Goal: Transaction & Acquisition: Purchase product/service

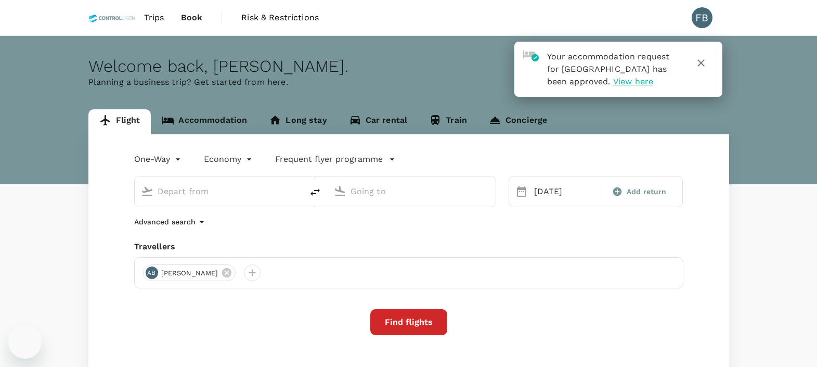
type input "Bintulu (BTU)"
type input "Sandakan (SDK)"
click at [704, 65] on icon "button" at bounding box center [701, 63] width 12 height 12
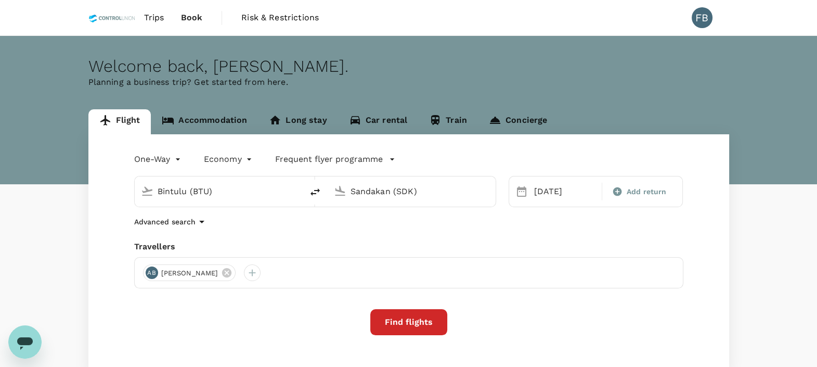
click at [194, 112] on link "Accommodation" at bounding box center [204, 121] width 107 height 25
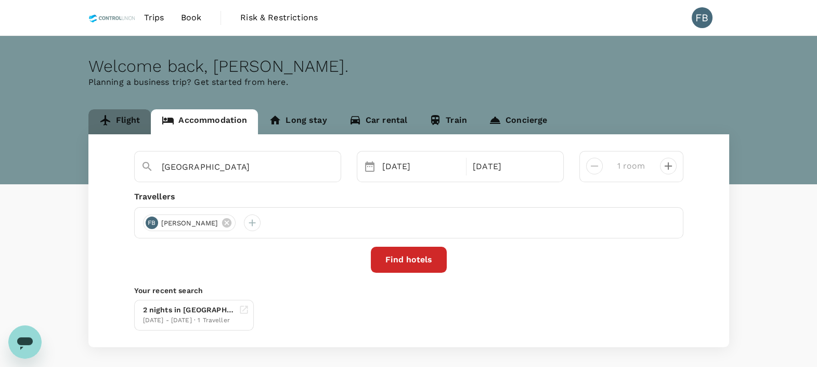
click at [125, 109] on link "Flight" at bounding box center [119, 121] width 63 height 25
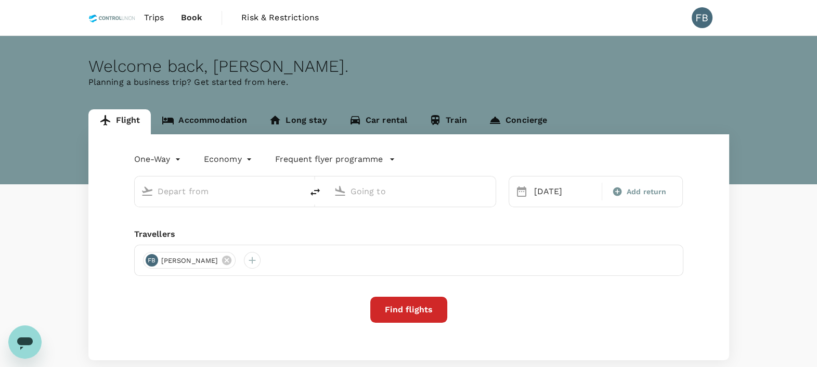
type input "Bintulu (BTU)"
type input "Sandakan (SDK)"
type input "Bintulu (BTU)"
type input "Sandakan (SDK)"
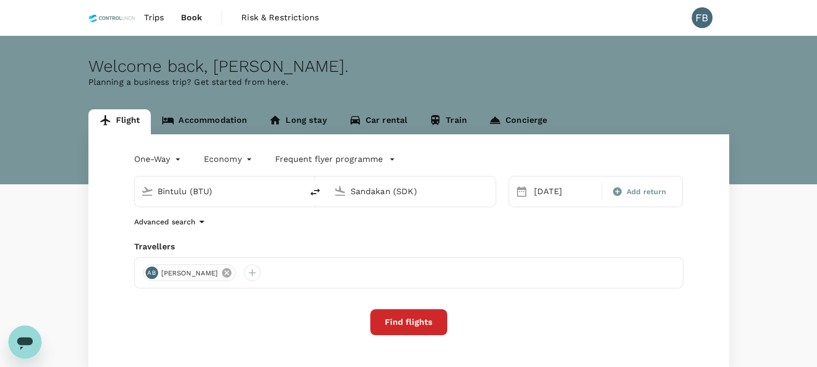
click at [231, 274] on icon at bounding box center [226, 272] width 9 height 9
click at [148, 270] on div at bounding box center [151, 272] width 17 height 17
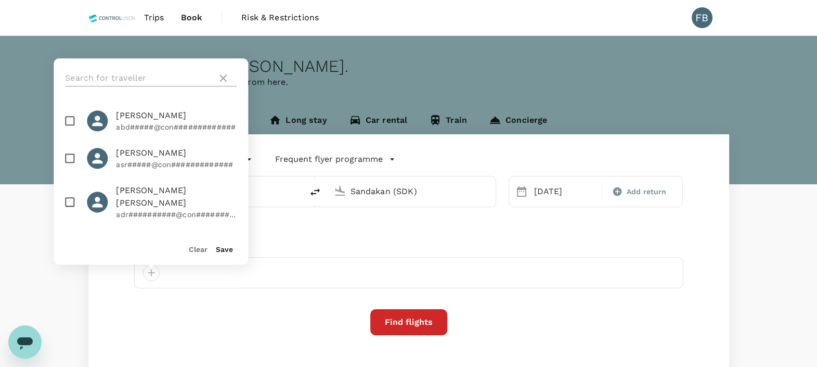
click at [158, 78] on input "text" at bounding box center [139, 78] width 148 height 17
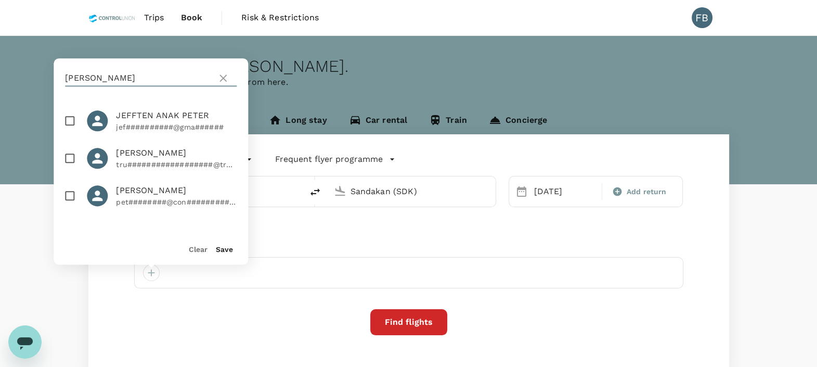
type input "[PERSON_NAME]"
click at [70, 156] on input "checkbox" at bounding box center [70, 158] width 22 height 22
checkbox input "true"
click at [224, 246] on button "Save" at bounding box center [224, 249] width 17 height 8
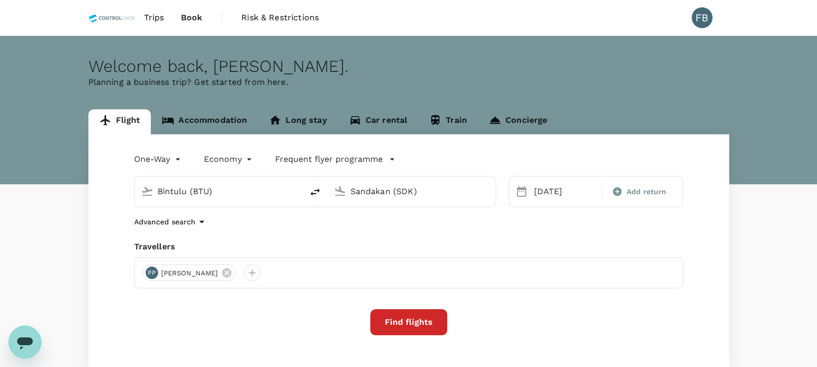
click at [279, 224] on div "Advanced search" at bounding box center [408, 221] width 549 height 12
click at [227, 189] on input "Bintulu (BTU)" at bounding box center [219, 191] width 123 height 16
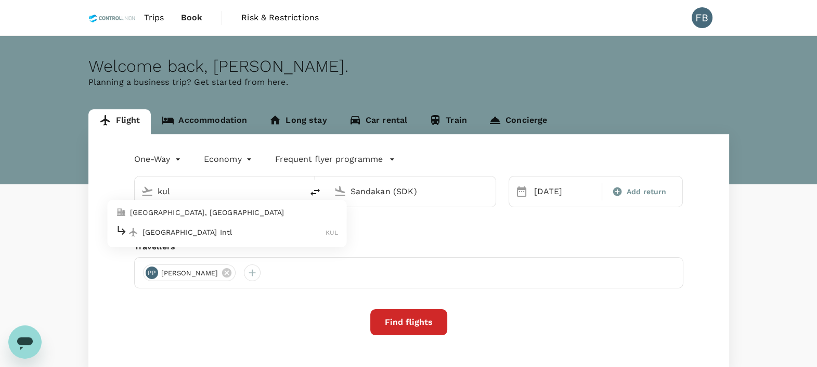
click at [214, 235] on p "[GEOGRAPHIC_DATA] Intl" at bounding box center [233, 232] width 183 height 10
type input "Kuala Lumpur Intl ([GEOGRAPHIC_DATA])"
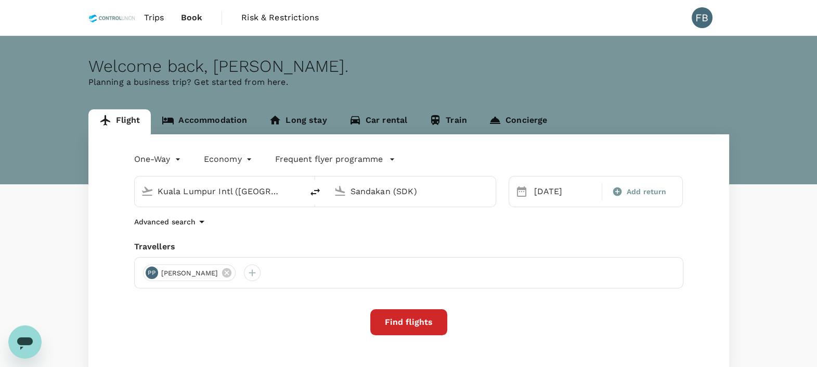
click at [389, 194] on input "Sandakan (SDK)" at bounding box center [411, 191] width 123 height 16
type input "s"
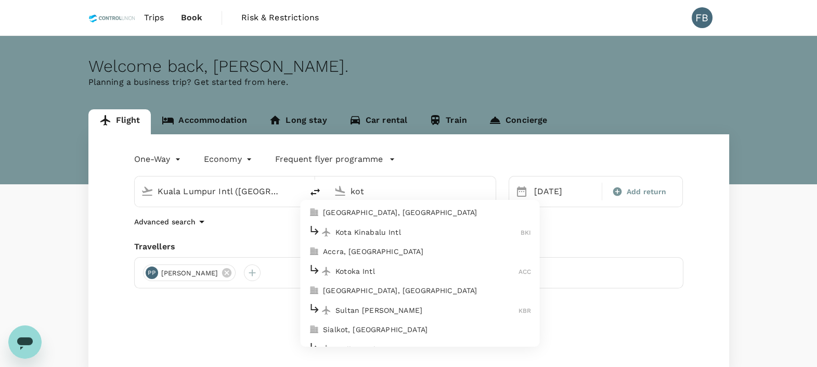
click at [385, 231] on p "Kota Kinabalu Intl" at bounding box center [427, 232] width 185 height 10
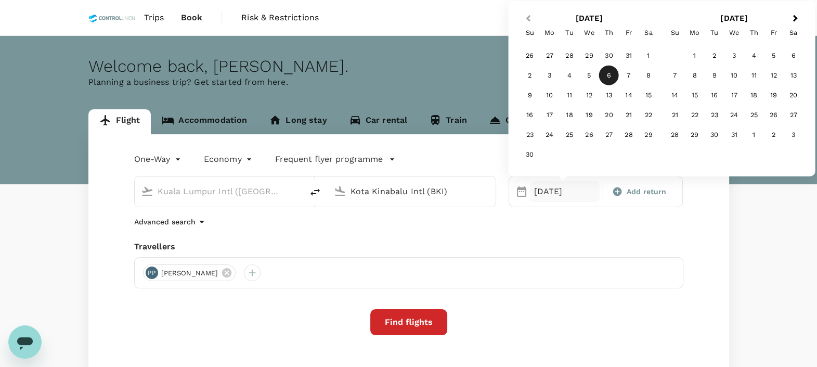
type input "Kota Kinabalu Intl (BKI)"
click at [528, 18] on span "Previous Month" at bounding box center [528, 18] width 0 height 12
click at [614, 96] on div "16" at bounding box center [609, 95] width 20 height 20
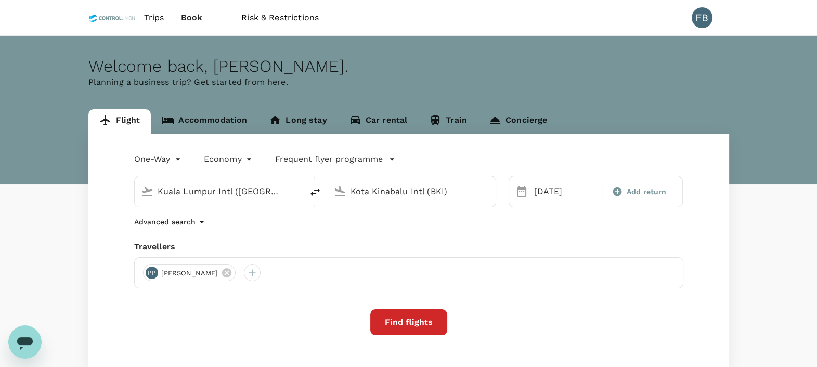
click at [546, 219] on div "Advanced search" at bounding box center [408, 221] width 549 height 12
click at [406, 315] on button "Find flights" at bounding box center [408, 322] width 77 height 26
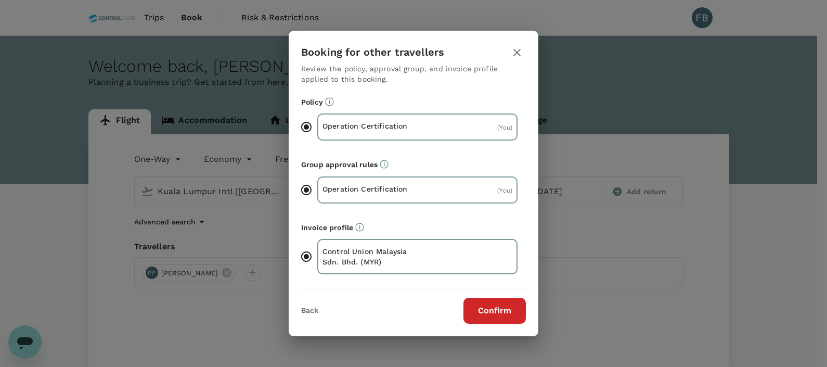
click at [524, 309] on button "Confirm" at bounding box center [494, 310] width 62 height 26
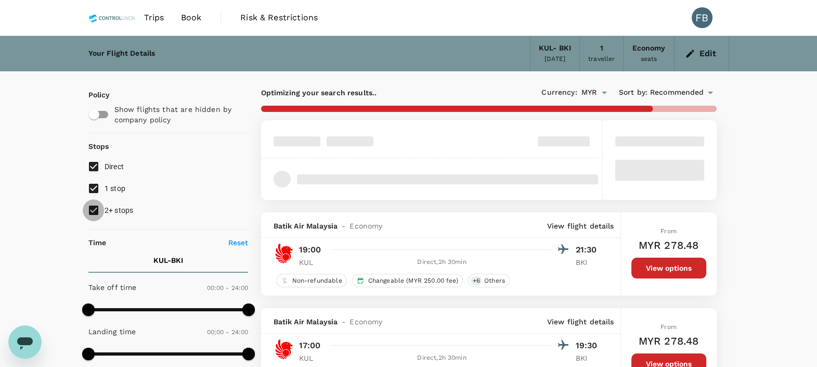
drag, startPoint x: 94, startPoint y: 210, endPoint x: 99, endPoint y: 190, distance: 20.3
click at [94, 209] on input "2+ stops" at bounding box center [94, 210] width 22 height 22
checkbox input "false"
click at [98, 187] on input "1 stop" at bounding box center [94, 188] width 22 height 22
checkbox input "false"
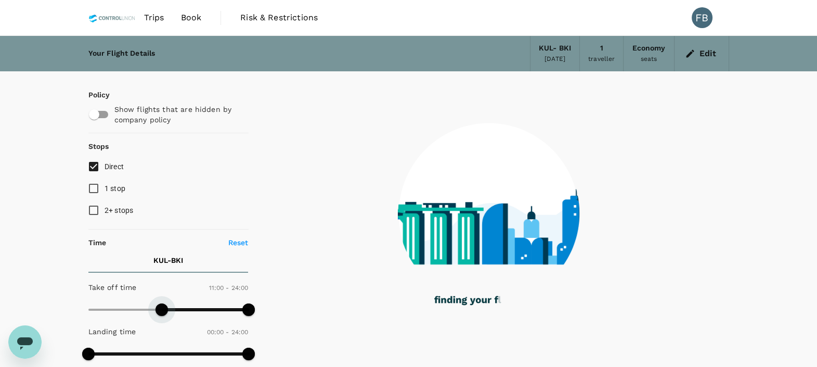
type input "630"
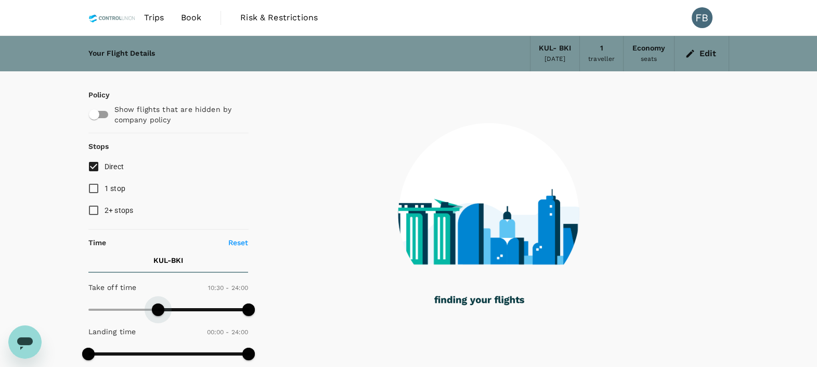
drag, startPoint x: 83, startPoint y: 310, endPoint x: 159, endPoint y: 311, distance: 75.9
click at [159, 311] on span at bounding box center [158, 309] width 12 height 12
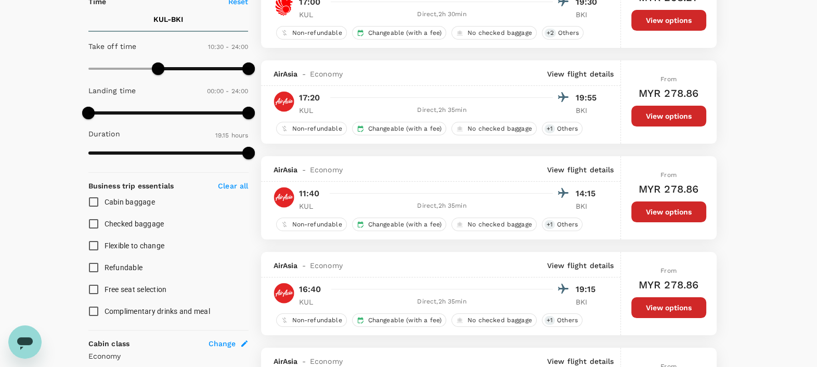
scroll to position [259, 0]
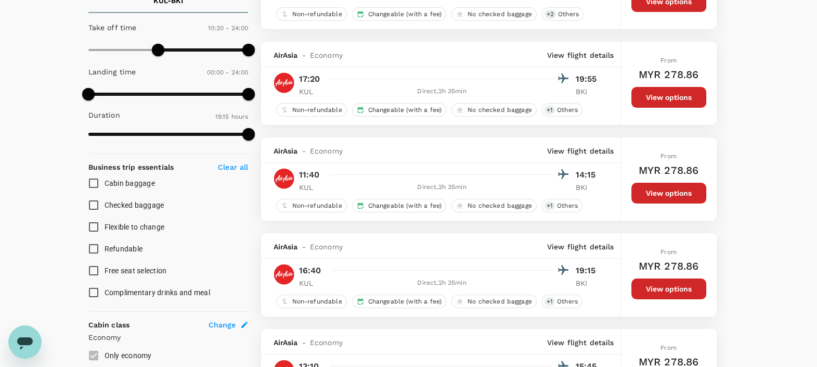
click at [558, 150] on p "View flight details" at bounding box center [580, 151] width 67 height 10
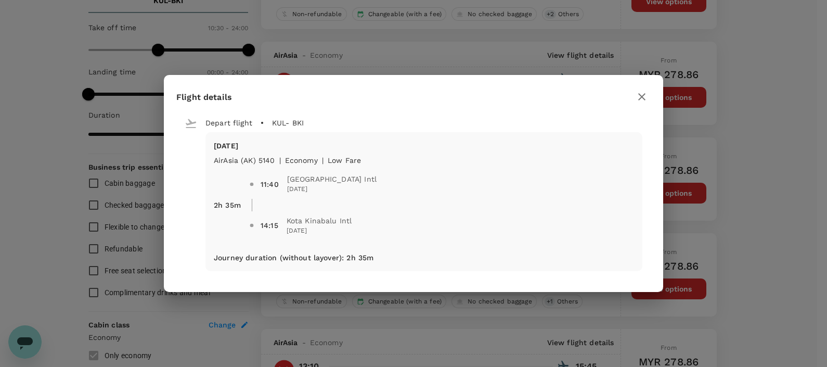
click at [784, 164] on div "Flight details Depart flight KUL - BKI [DATE] AirAsia ([GEOGRAPHIC_DATA]) 5140 …" at bounding box center [413, 183] width 827 height 367
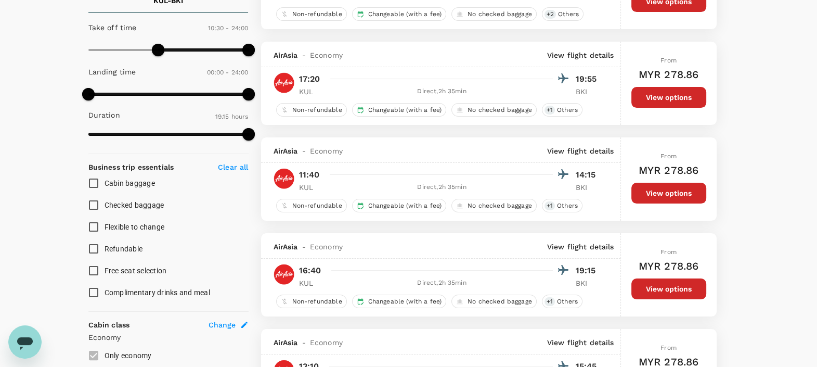
click at [677, 190] on button "View options" at bounding box center [668, 193] width 75 height 21
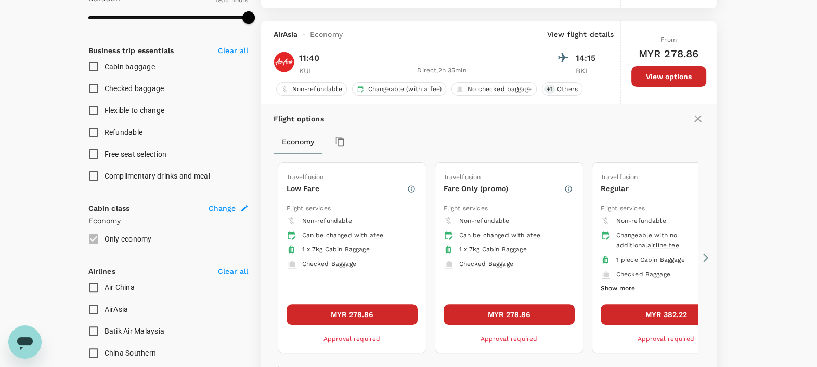
scroll to position [396, 0]
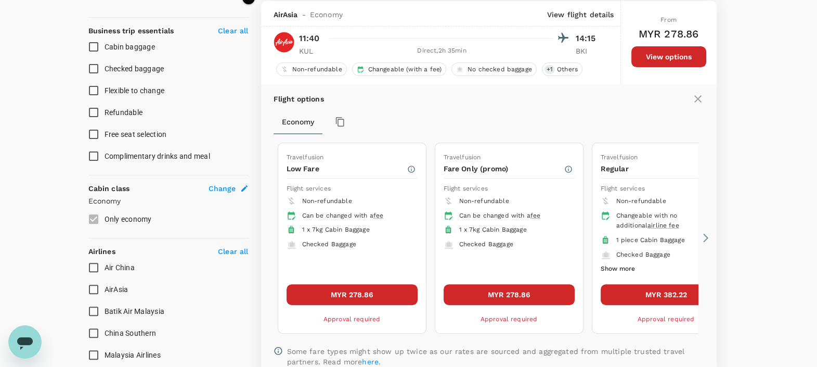
click at [701, 232] on icon at bounding box center [705, 237] width 10 height 10
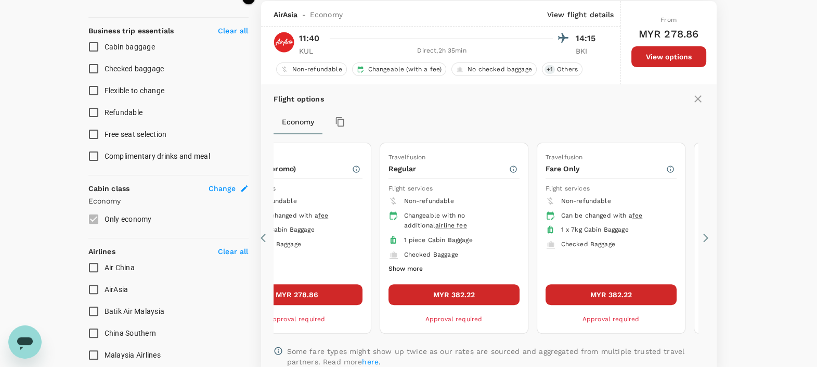
click at [398, 265] on button "Show more" at bounding box center [405, 269] width 34 height 14
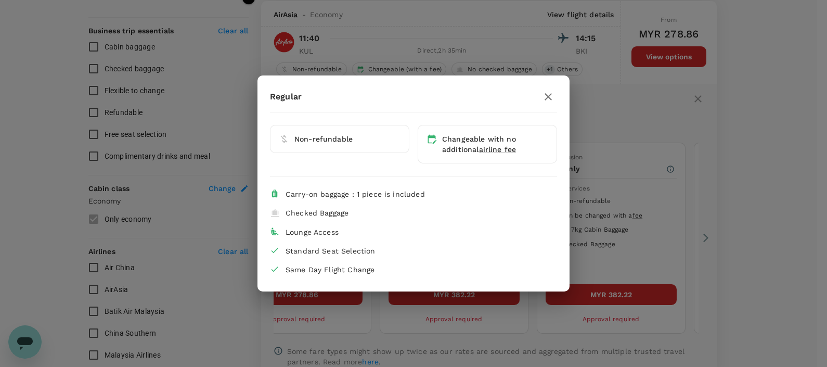
click at [758, 203] on div "Regular Non-refundable Changeable with no additional airline fee Carry-on bagga…" at bounding box center [413, 183] width 827 height 367
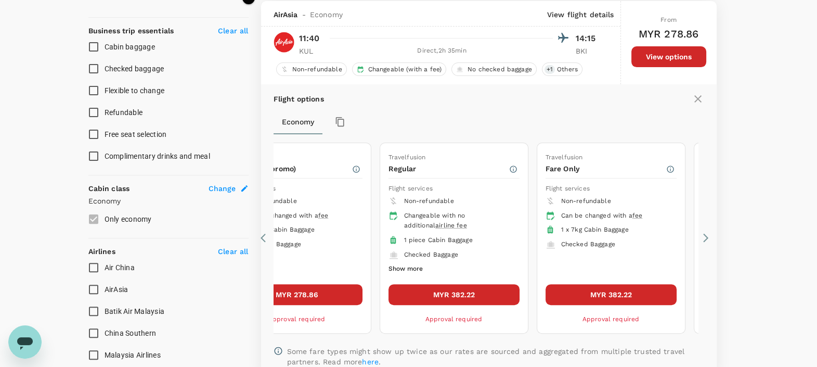
click at [705, 237] on icon at bounding box center [705, 237] width 10 height 10
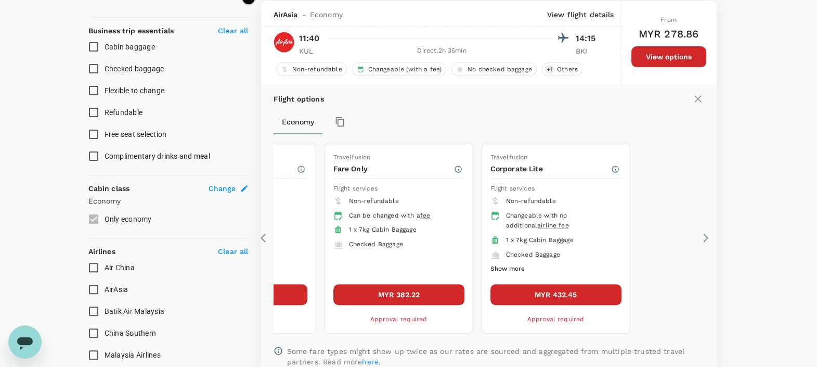
click at [510, 263] on button "Show more" at bounding box center [507, 269] width 34 height 14
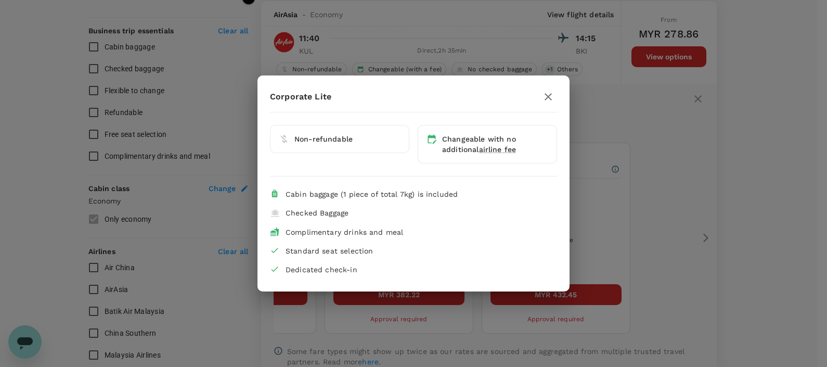
click at [549, 96] on icon "button" at bounding box center [548, 96] width 12 height 12
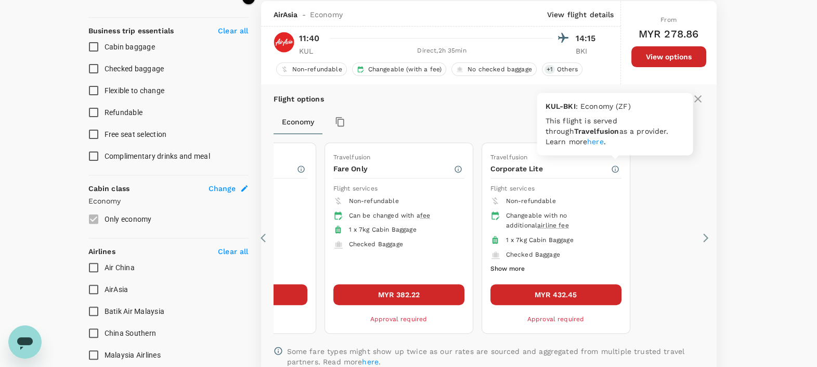
click at [611, 166] on icon "button" at bounding box center [614, 168] width 7 height 7
click at [674, 191] on div "Travelfusion Low Fare Flight services Non-refundable Can be changed with a fee …" at bounding box center [379, 237] width 1061 height 199
click at [261, 234] on icon at bounding box center [266, 237] width 10 height 10
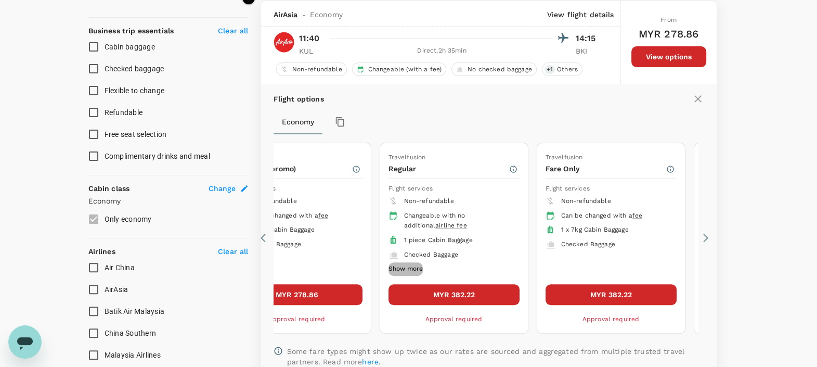
click at [395, 264] on button "Show more" at bounding box center [405, 269] width 34 height 14
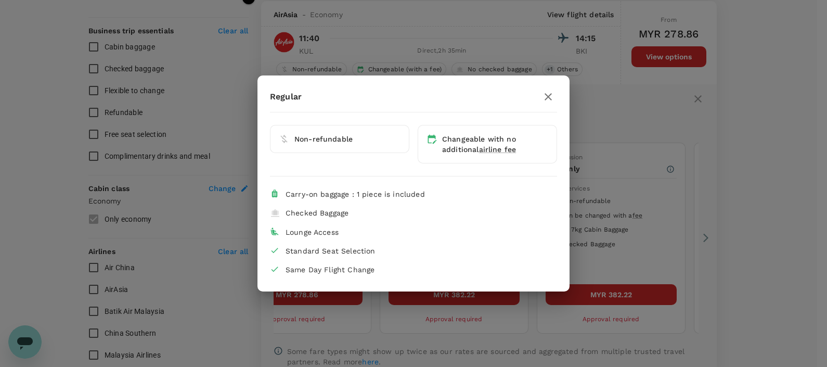
click at [544, 93] on icon "button" at bounding box center [548, 96] width 12 height 12
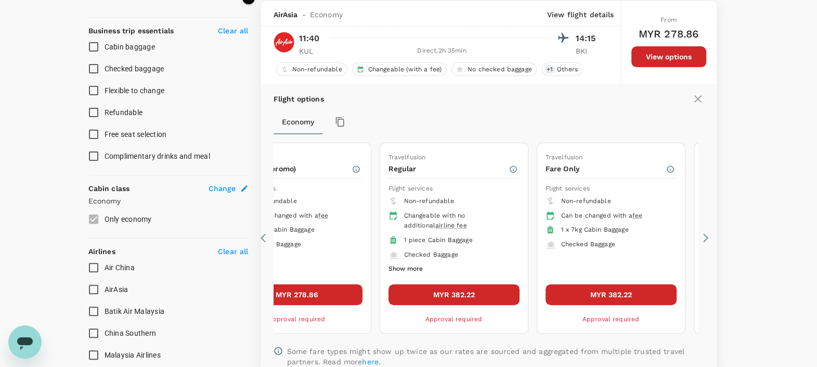
click at [416, 264] on button "Show more" at bounding box center [405, 269] width 34 height 14
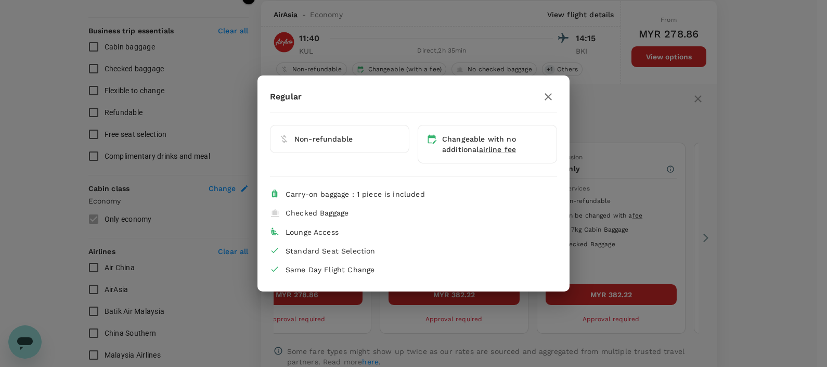
click at [546, 96] on icon "button" at bounding box center [547, 96] width 7 height 7
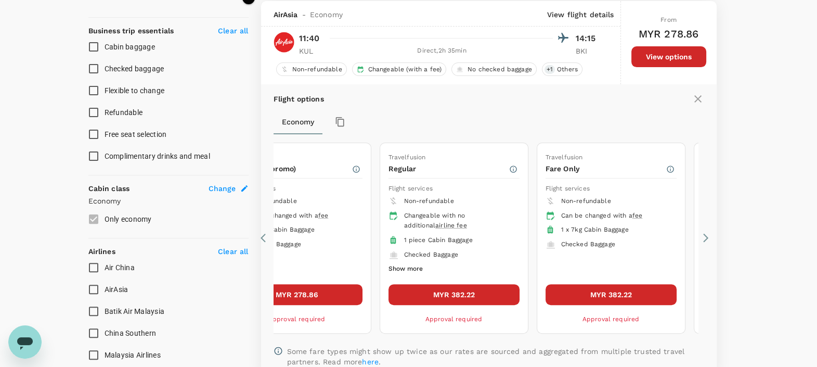
click at [263, 233] on icon at bounding box center [263, 237] width 5 height 9
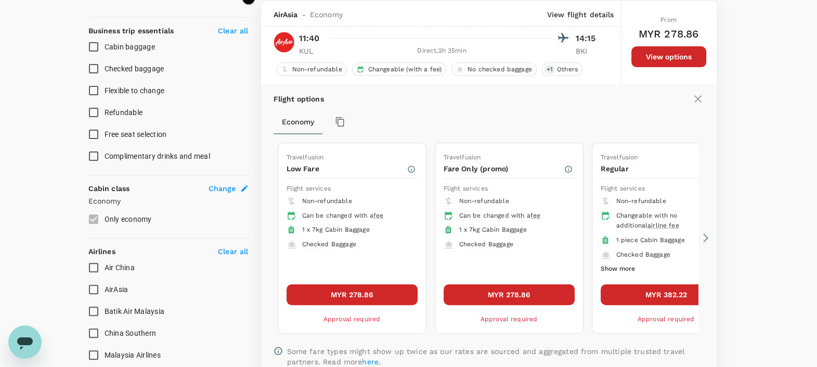
click at [645, 296] on button "MYR 382.22" at bounding box center [666, 294] width 131 height 21
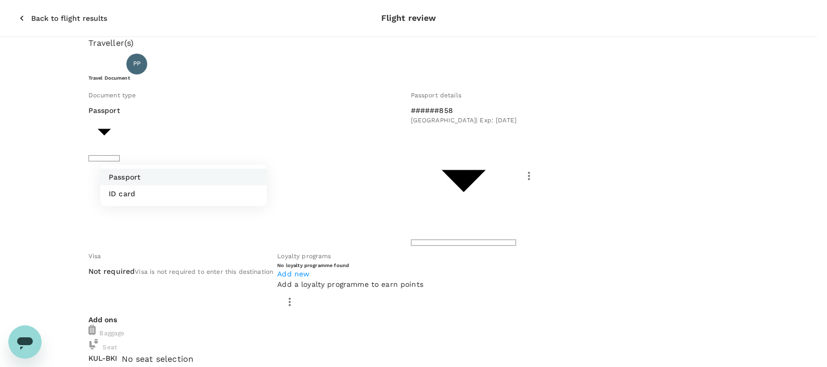
click at [209, 199] on li "ID card" at bounding box center [183, 193] width 166 height 17
type input "Id card"
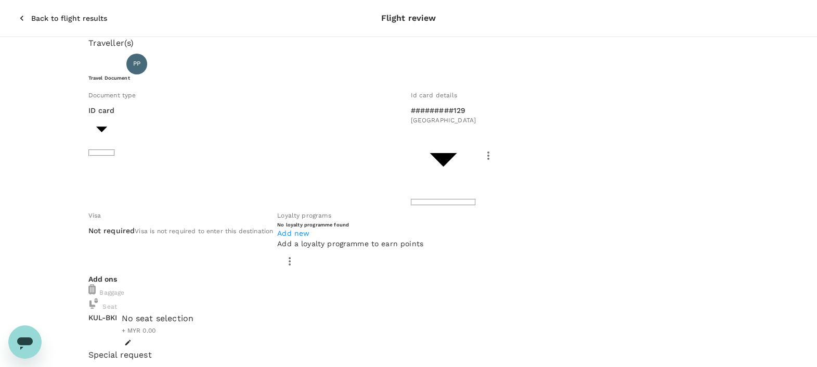
click at [270, 94] on div "Travel Document Document type ID card Id card ​ Id card details #########129 Ma…" at bounding box center [408, 173] width 641 height 199
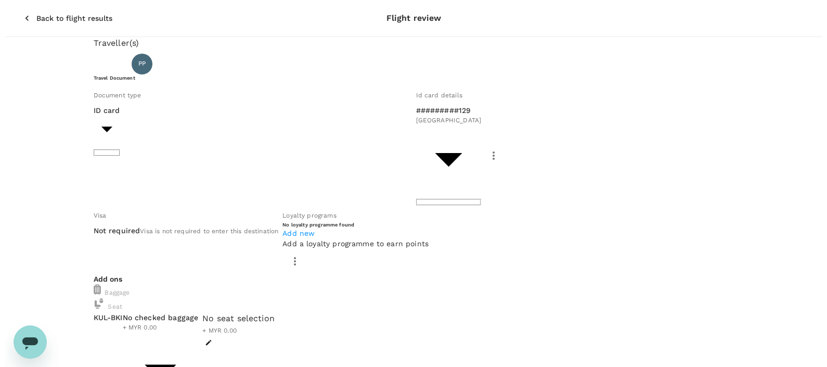
scroll to position [64, 0]
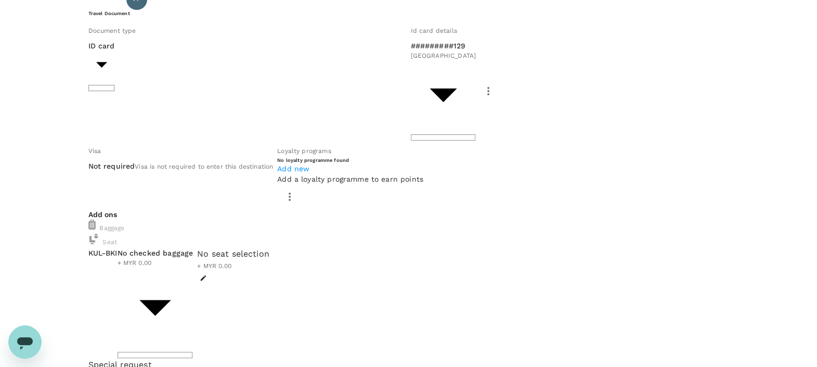
click at [261, 207] on body "Back to flight results Flight review Traveller(s) Traveller 1 : PP [PERSON_NAME…" at bounding box center [408, 355] width 817 height 839
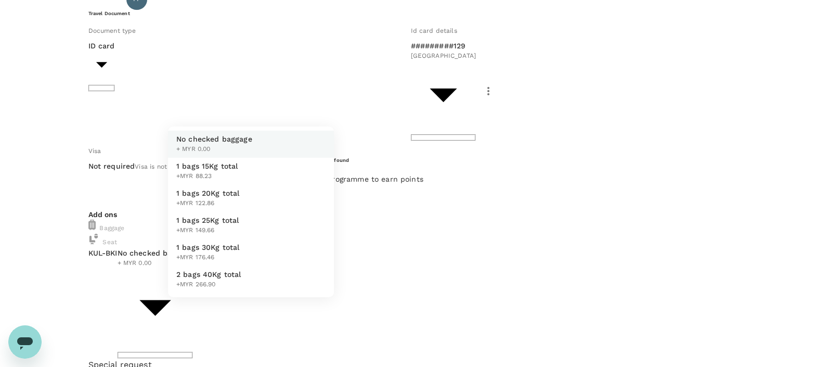
click at [247, 185] on li "1 bags 15Kg total +MYR 88.23" at bounding box center [251, 171] width 166 height 27
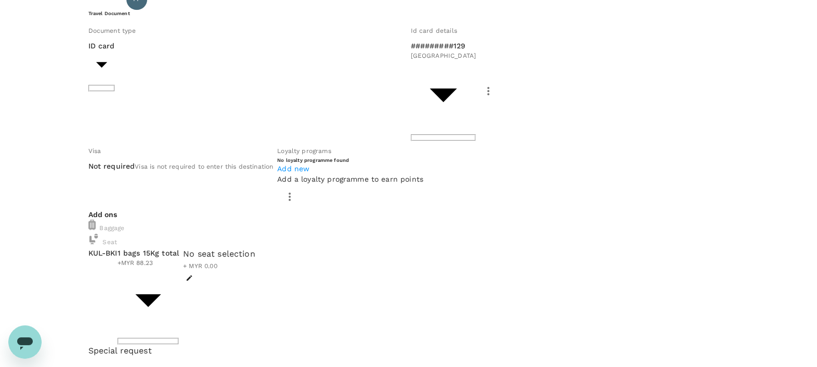
click at [247, 239] on div "Traveller(s) Traveller 1 : PP [PERSON_NAME] Travel Document Document type ID ca…" at bounding box center [408, 185] width 641 height 426
click at [303, 205] on body "Back to flight results Flight review Traveller(s) Traveller 1 : PP [PERSON_NAME…" at bounding box center [408, 348] width 817 height 825
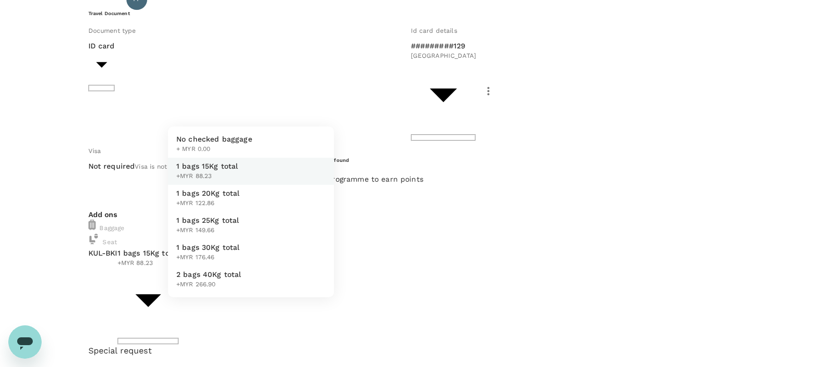
click at [259, 212] on li "1 bags 20Kg total +MYR 122.86" at bounding box center [251, 198] width 166 height 27
type input "2 - 122.86"
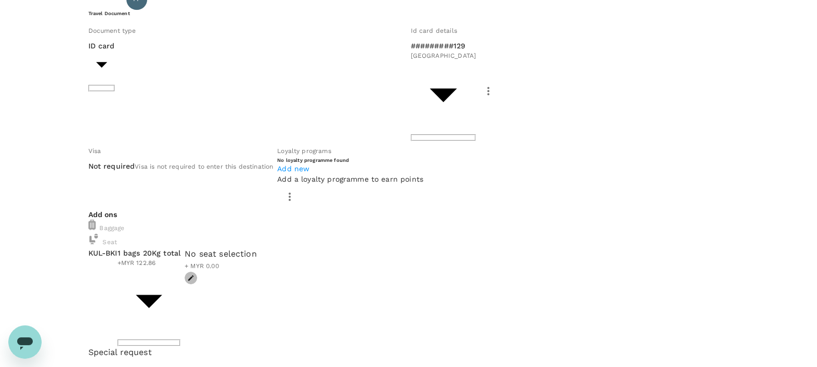
click at [194, 274] on icon "button" at bounding box center [190, 277] width 7 height 7
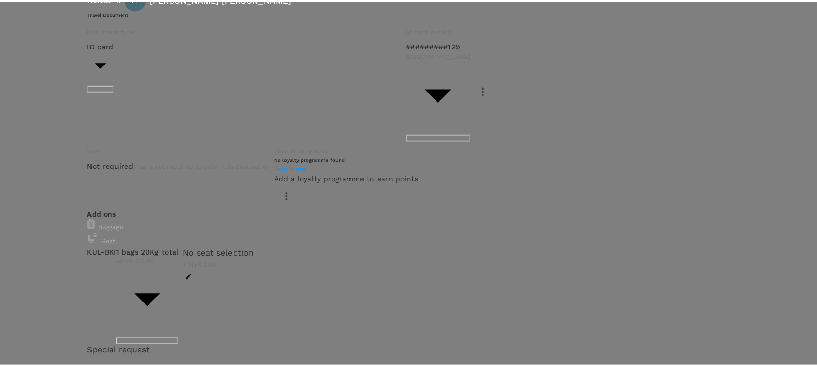
scroll to position [259, 0]
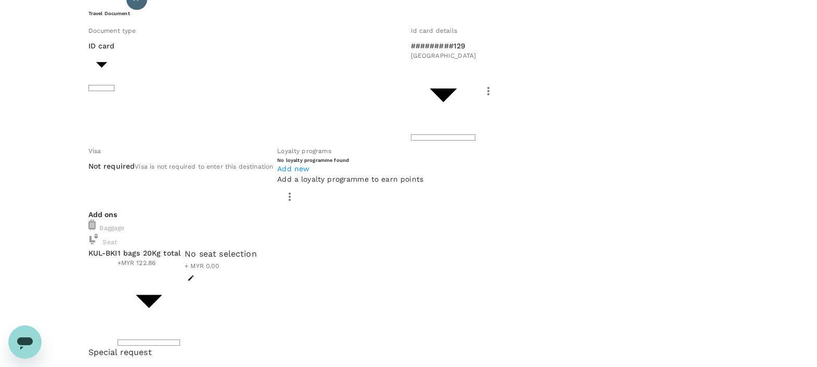
click at [422, 240] on div "Traveller(s) Traveller 1 : PP [PERSON_NAME] Travel Document Document type ID ca…" at bounding box center [408, 185] width 641 height 427
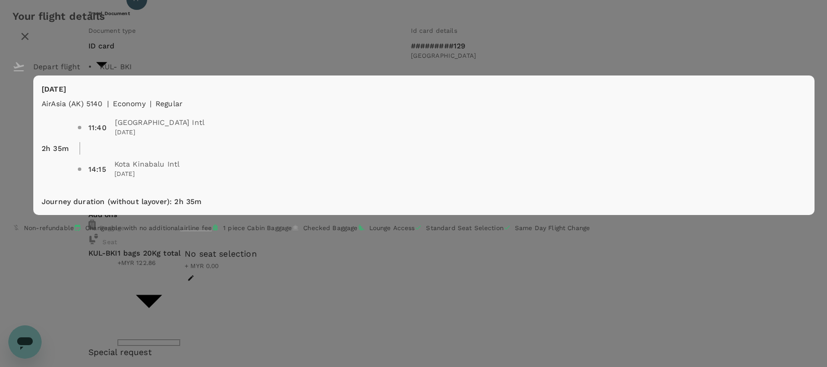
click at [681, 244] on div "Your flight details Depart flight KUL - BKI [DATE] AirAsia ([GEOGRAPHIC_DATA]) …" at bounding box center [413, 122] width 827 height 244
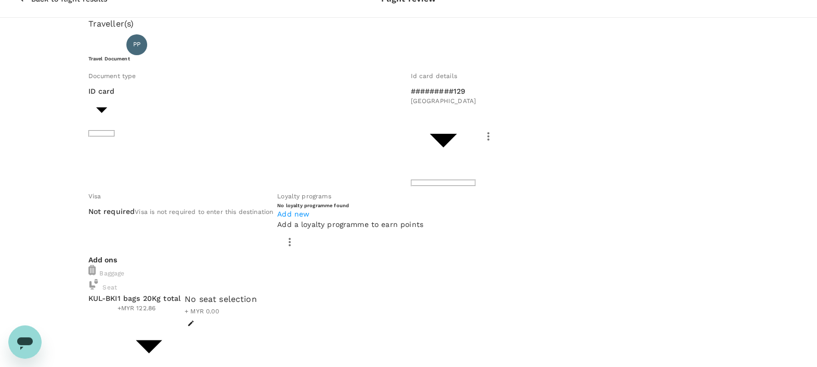
scroll to position [0, 0]
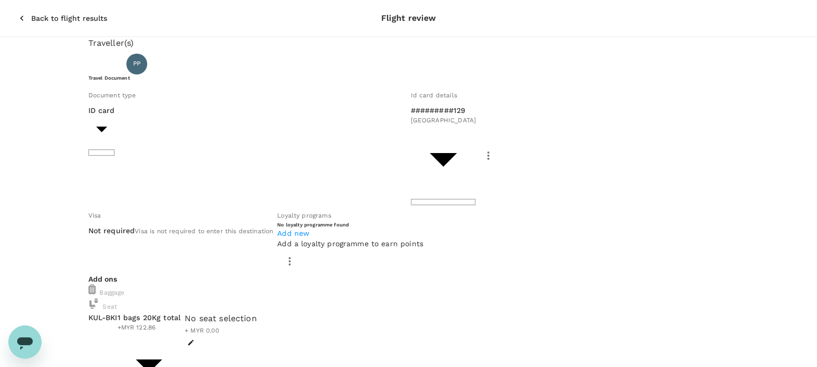
click at [25, 2] on div "Back to flight results Flight review" at bounding box center [408, 18] width 817 height 36
click at [31, 13] on p "Back to flight results" at bounding box center [69, 18] width 76 height 10
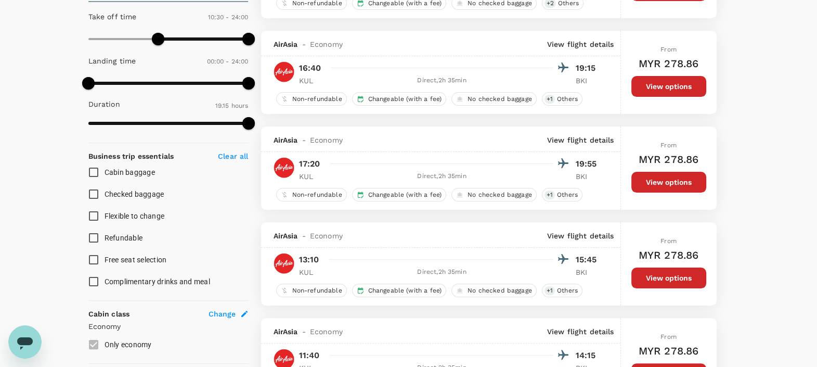
scroll to position [281, 0]
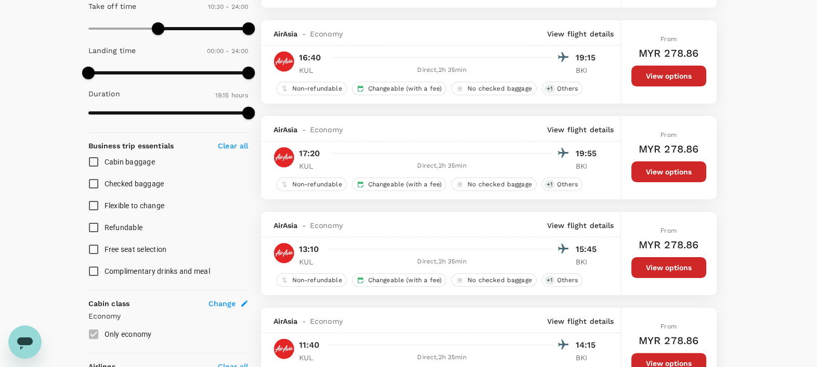
click at [655, 358] on button "View options" at bounding box center [668, 363] width 75 height 21
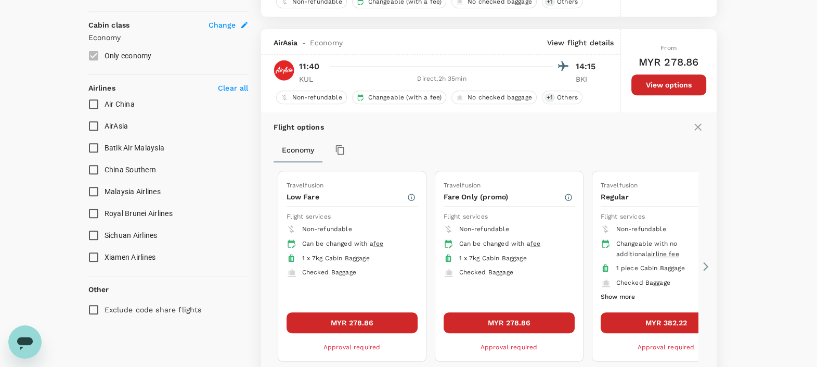
scroll to position [587, 0]
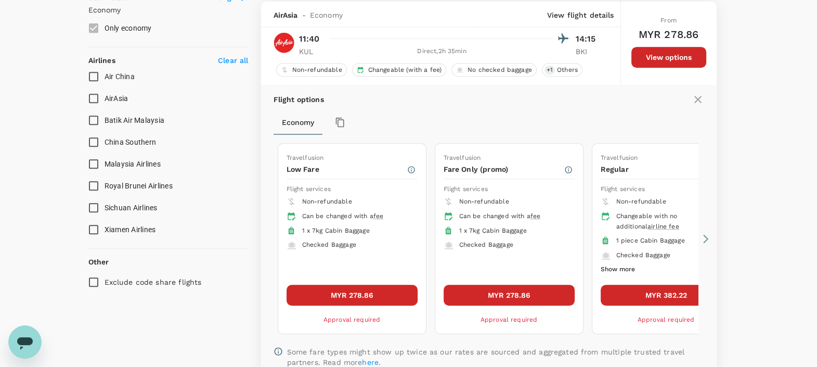
click at [497, 294] on button "MYR 278.86" at bounding box center [509, 294] width 131 height 21
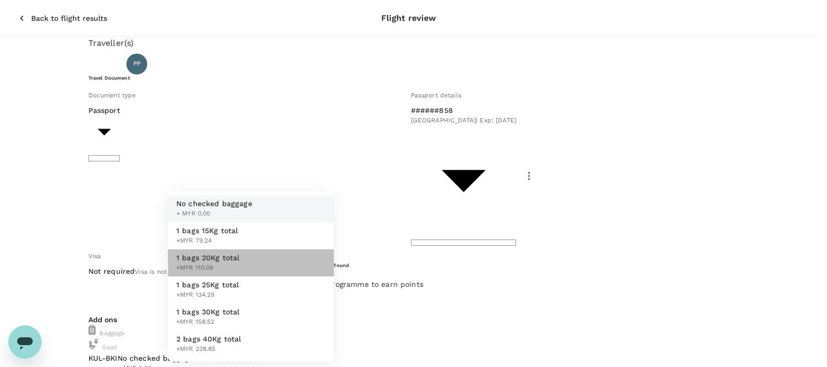
click at [253, 258] on li "1 bags 20Kg total +MYR 110.09" at bounding box center [251, 262] width 166 height 27
type input "2 - 110.09"
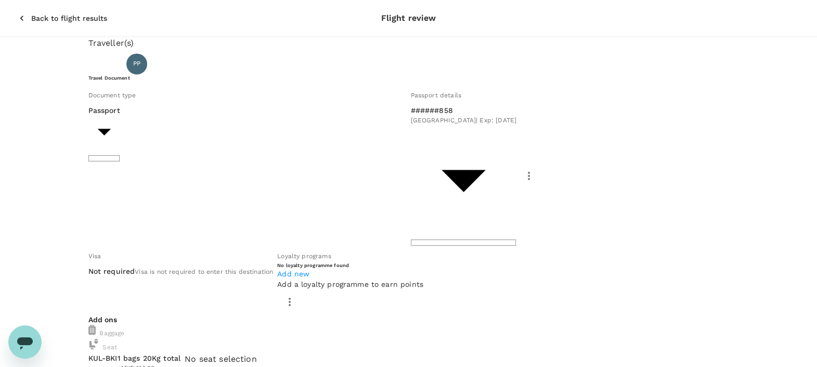
click at [219, 366] on span "+ MYR 0.00" at bounding box center [202, 370] width 34 height 7
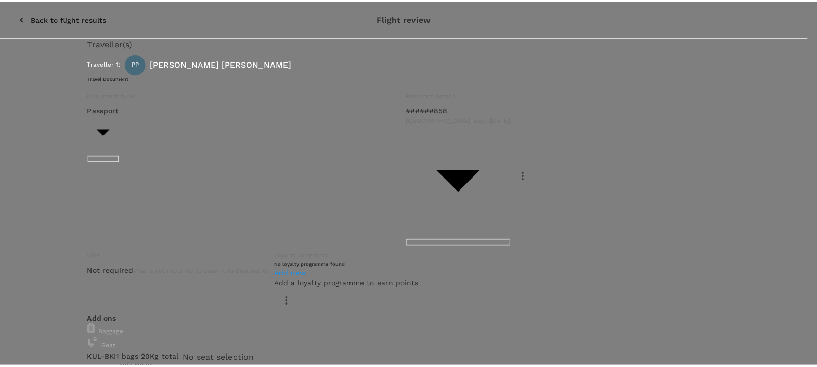
scroll to position [259, 0]
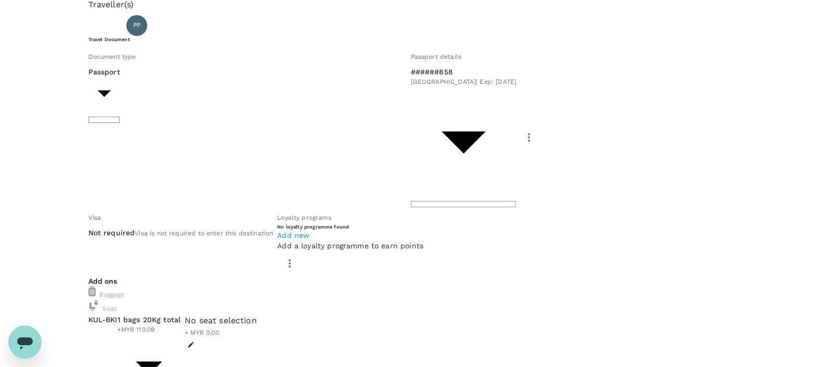
scroll to position [0, 0]
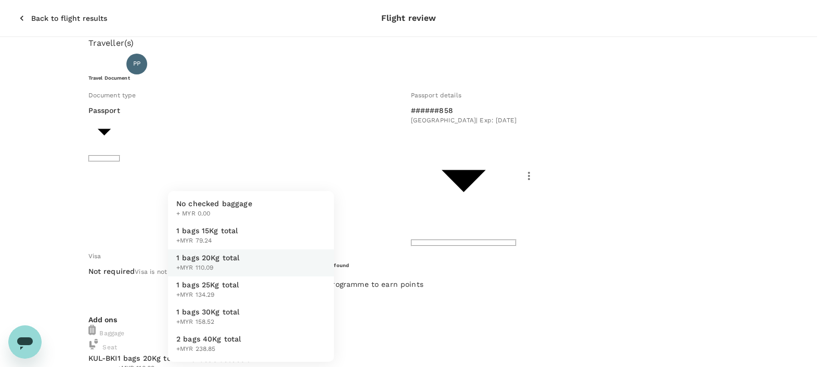
click at [277, 264] on li "1 bags 20Kg total +MYR 110.09" at bounding box center [251, 262] width 166 height 27
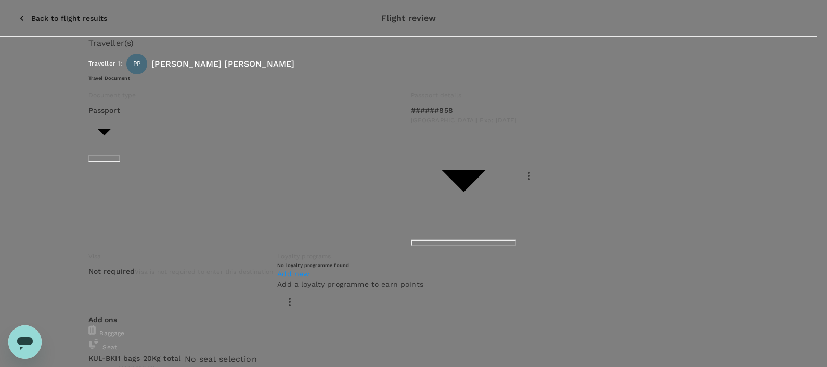
type input "9e254831-a140-43d4-90d9-f4bdc71b84d3"
paste textarea "Dear [PERSON_NAME]/[PERSON_NAME], Kindly assist to review and approve the fligh…"
drag, startPoint x: 238, startPoint y: 174, endPoint x: 271, endPoint y: 203, distance: 44.2
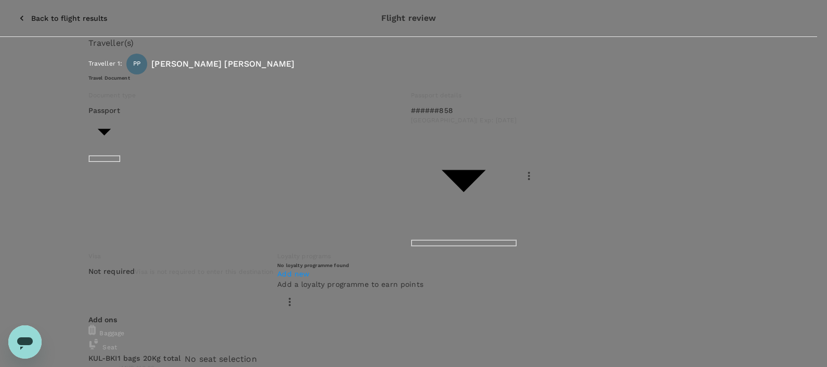
drag, startPoint x: 247, startPoint y: 244, endPoint x: 125, endPoint y: 242, distance: 122.2
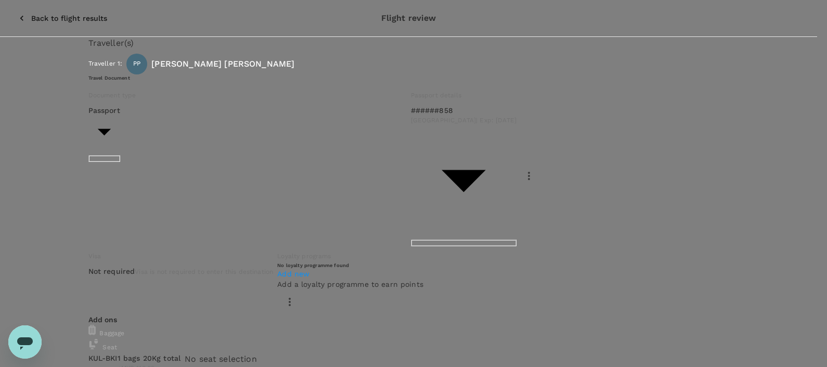
drag, startPoint x: 238, startPoint y: 257, endPoint x: 171, endPoint y: 257, distance: 67.6
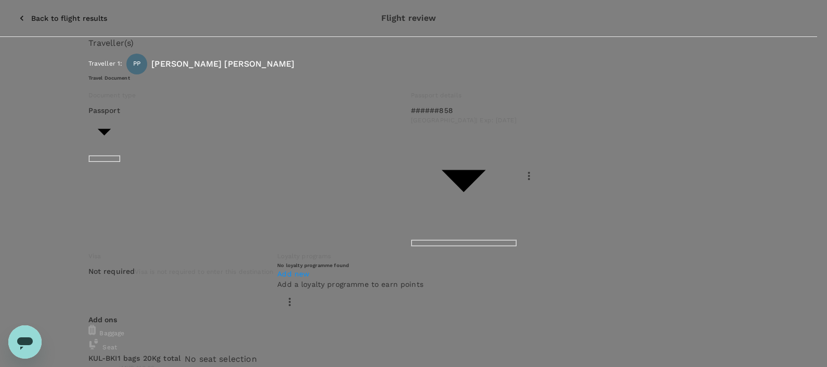
type textarea "Dear [PERSON_NAME]/[GEOGRAPHIC_DATA], Kindly assist to review and approve the f…"
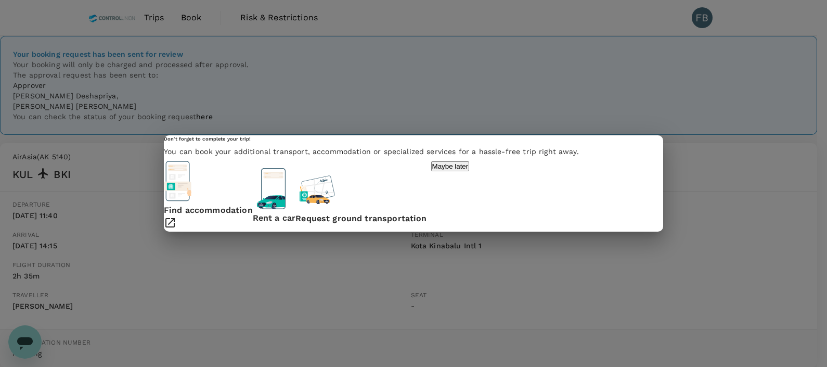
click at [468, 170] on p "Maybe later" at bounding box center [450, 166] width 36 height 8
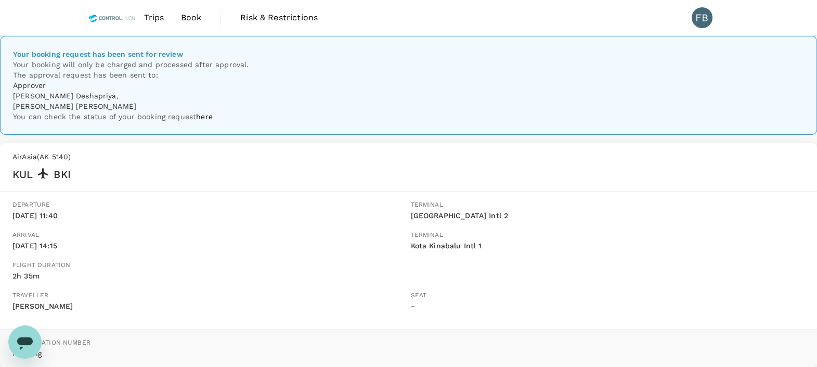
click at [179, 20] on link "Book" at bounding box center [191, 17] width 37 height 35
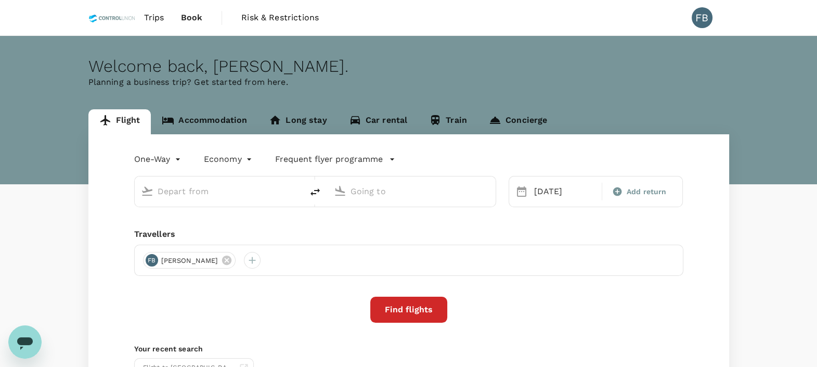
type input "Kuala Lumpur Intl ([GEOGRAPHIC_DATA])"
type input "Kota Kinabalu Intl (BKI)"
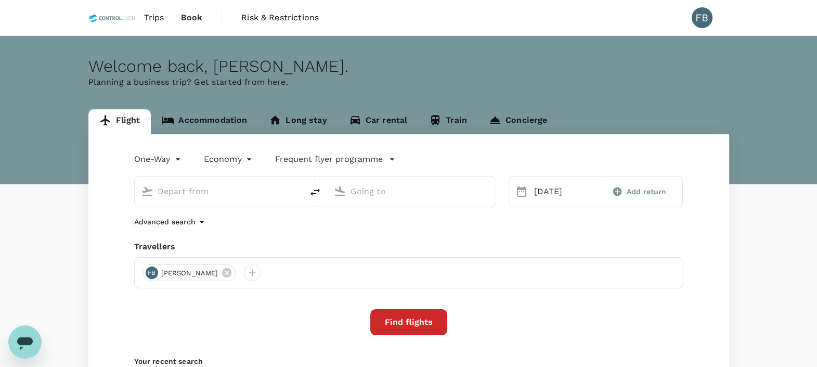
type input "Kuala Lumpur Intl ([GEOGRAPHIC_DATA])"
type input "Kota Kinabalu Intl (BKI)"
click at [222, 271] on icon at bounding box center [226, 272] width 9 height 9
click at [149, 269] on div at bounding box center [151, 272] width 17 height 17
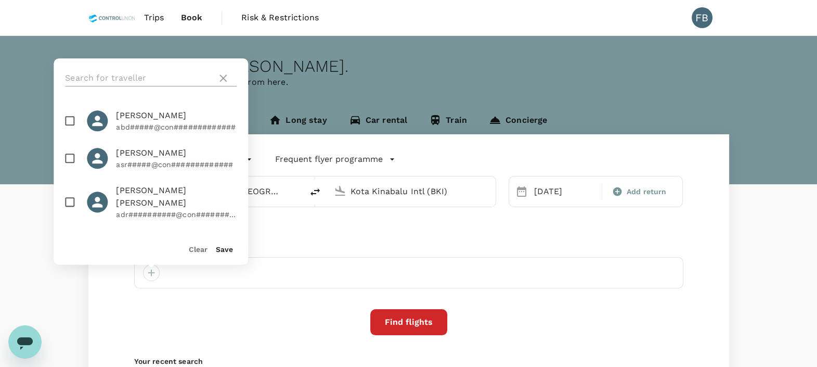
click at [184, 78] on input "text" at bounding box center [139, 78] width 148 height 17
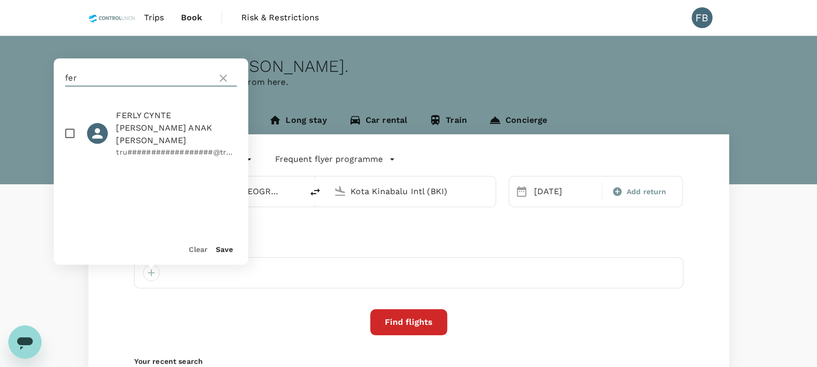
type input "fer"
click at [69, 127] on input "checkbox" at bounding box center [70, 133] width 22 height 22
checkbox input "true"
click at [217, 248] on button "Save" at bounding box center [224, 249] width 17 height 8
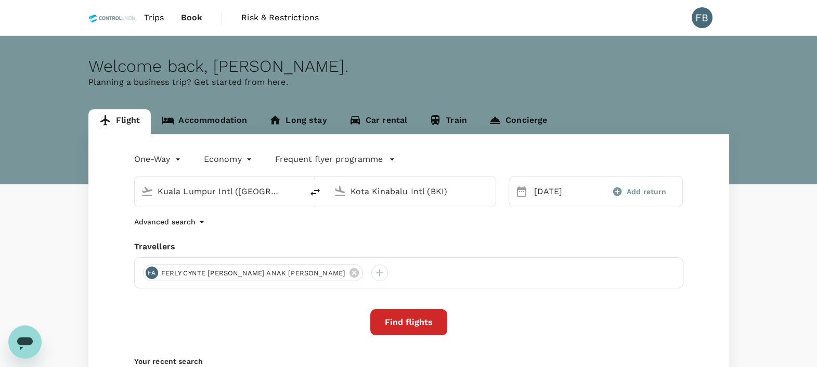
click at [393, 192] on input "Kota Kinabalu Intl (BKI)" at bounding box center [411, 191] width 123 height 16
click at [393, 232] on p "[GEOGRAPHIC_DATA]" at bounding box center [426, 232] width 183 height 10
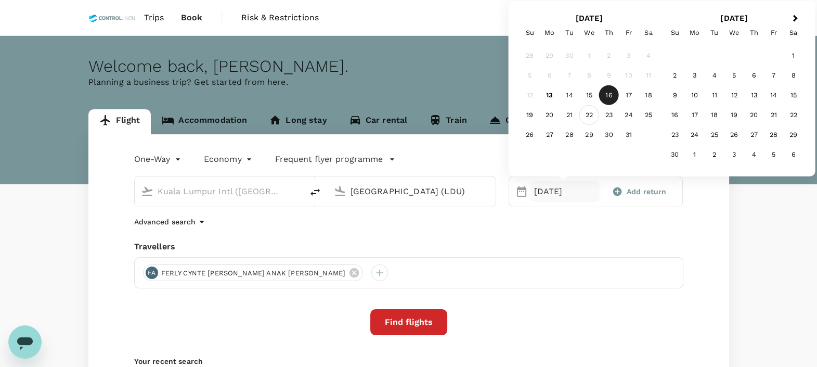
type input "[GEOGRAPHIC_DATA] (LDU)"
click at [594, 116] on div "22" at bounding box center [589, 115] width 20 height 20
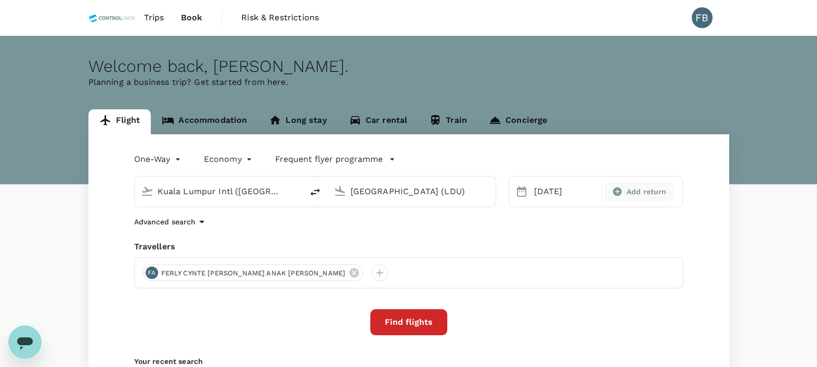
click at [625, 189] on div "Add return" at bounding box center [638, 191] width 61 height 11
type input "roundtrip"
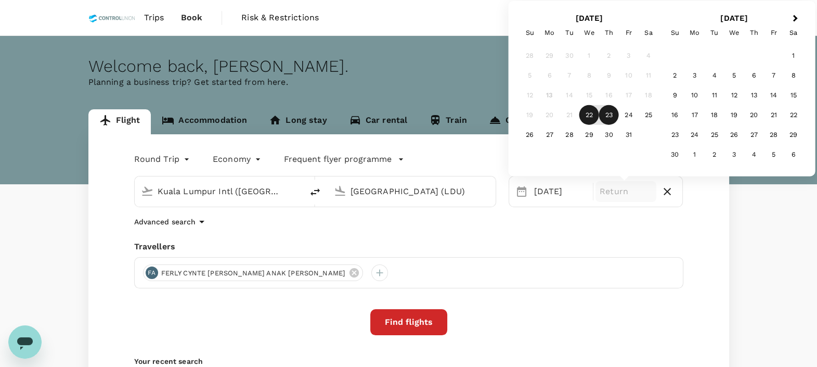
click at [608, 114] on div "23" at bounding box center [609, 115] width 20 height 20
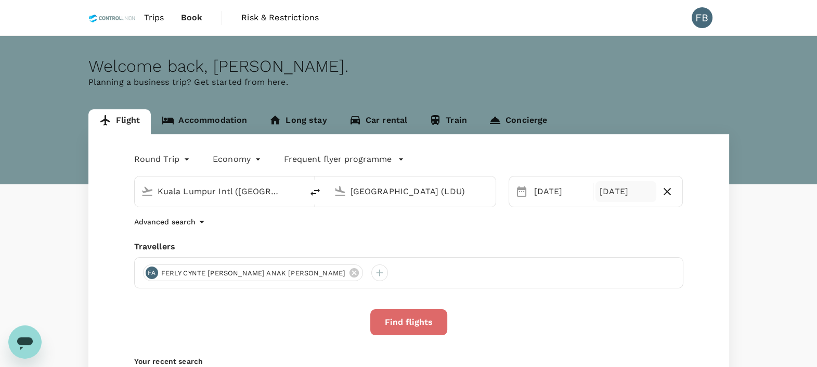
click at [410, 320] on button "Find flights" at bounding box center [408, 322] width 77 height 26
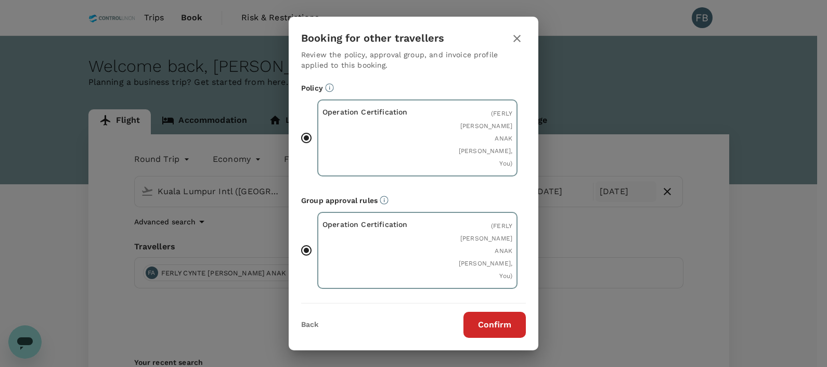
click at [500, 320] on button "Confirm" at bounding box center [494, 324] width 62 height 26
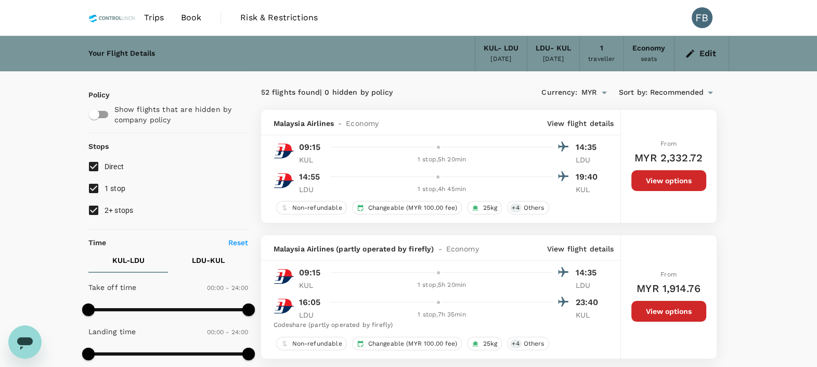
drag, startPoint x: 95, startPoint y: 211, endPoint x: 94, endPoint y: 194, distance: 16.7
click at [95, 211] on input "2+ stops" at bounding box center [94, 210] width 22 height 22
checkbox input "false"
click at [94, 185] on input "1 stop" at bounding box center [94, 188] width 22 height 22
checkbox input "false"
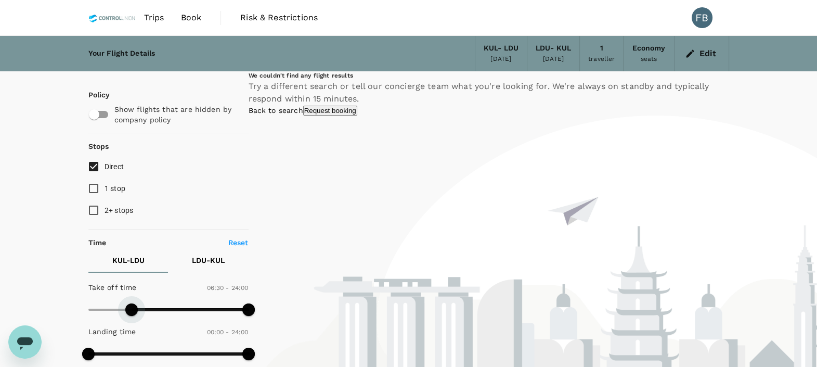
type input "480"
drag, startPoint x: 92, startPoint y: 310, endPoint x: 142, endPoint y: 309, distance: 49.9
click at [142, 309] on span at bounding box center [141, 309] width 12 height 12
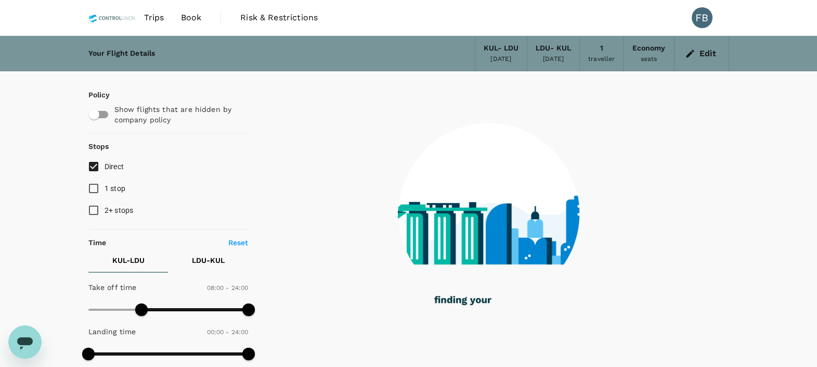
click at [97, 187] on input "1 stop" at bounding box center [94, 188] width 22 height 22
checkbox input "true"
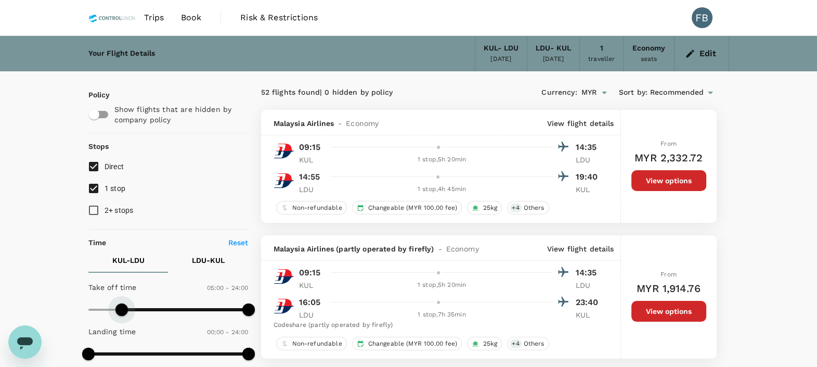
type input "0"
drag, startPoint x: 137, startPoint y: 306, endPoint x: 70, endPoint y: 299, distance: 67.5
click at [701, 52] on button "Edit" at bounding box center [701, 53] width 37 height 17
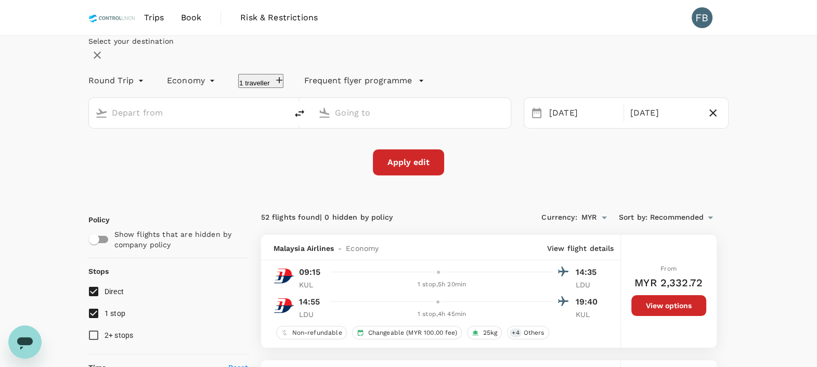
type input "Kuala Lumpur Intl ([GEOGRAPHIC_DATA])"
type input "[GEOGRAPHIC_DATA] (LDU)"
click at [627, 123] on div "[DATE]" at bounding box center [664, 113] width 76 height 20
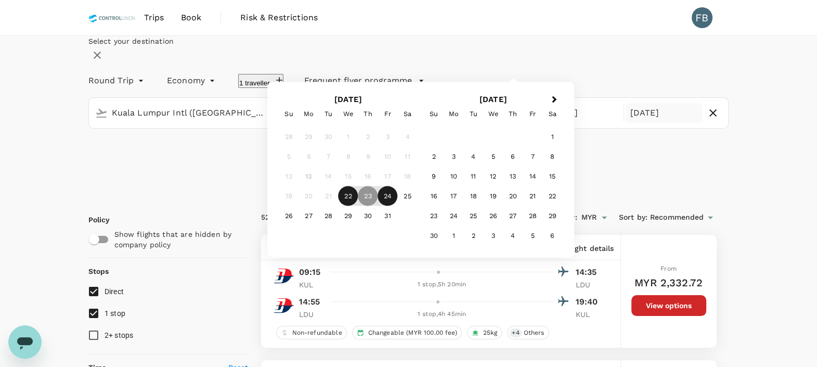
click at [398, 206] on div "24" at bounding box center [388, 196] width 20 height 20
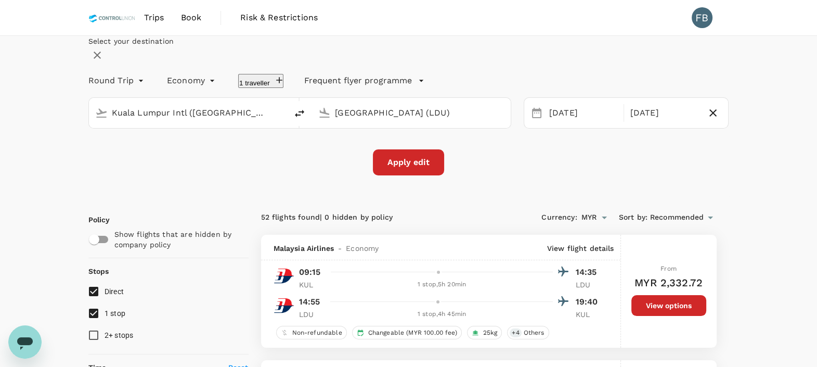
click at [421, 175] on button "Apply edit" at bounding box center [408, 162] width 71 height 26
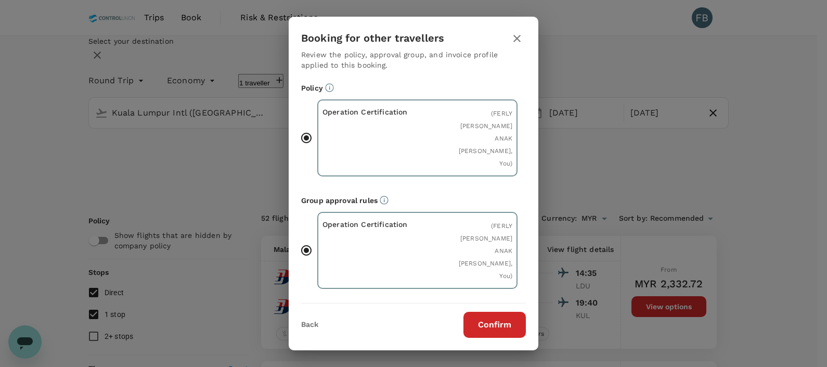
drag, startPoint x: 479, startPoint y: 331, endPoint x: 564, endPoint y: 291, distance: 93.5
click at [479, 330] on button "Confirm" at bounding box center [494, 324] width 62 height 26
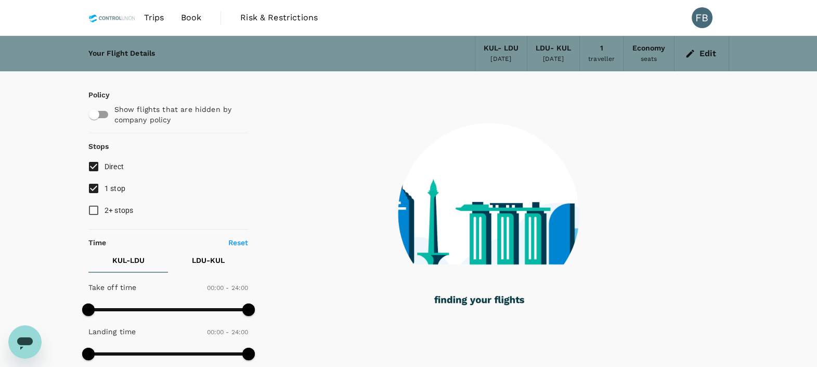
checkbox input "true"
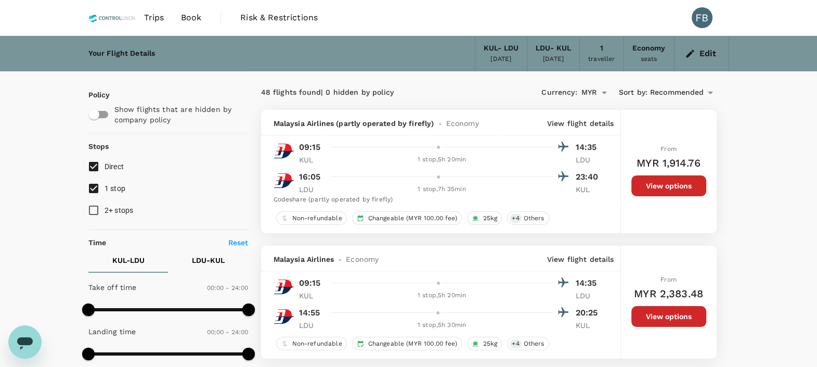
click at [705, 58] on button "Edit" at bounding box center [701, 53] width 37 height 17
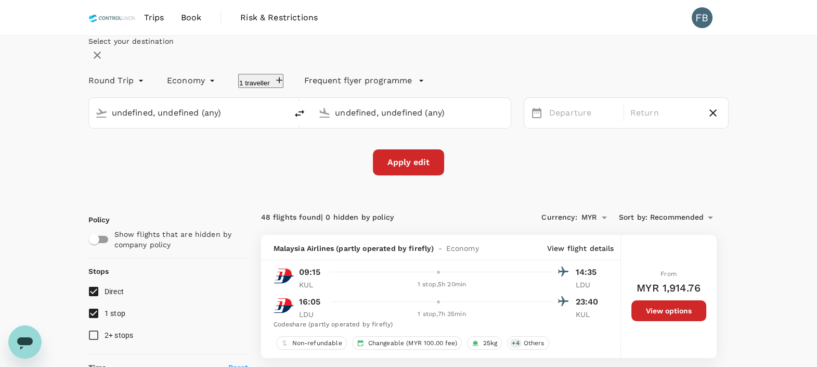
type input "Kuala Lumpur Intl ([GEOGRAPHIC_DATA])"
type input "[GEOGRAPHIC_DATA] (LDU)"
type input "Kuala Lumpur Intl ([GEOGRAPHIC_DATA])"
type input "[GEOGRAPHIC_DATA] (LDU)"
click at [626, 123] on div "[DATE]" at bounding box center [664, 113] width 76 height 20
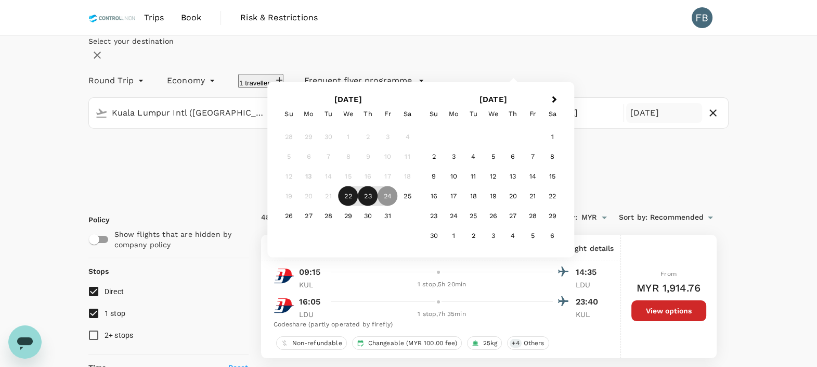
click at [378, 206] on div "23" at bounding box center [368, 196] width 20 height 20
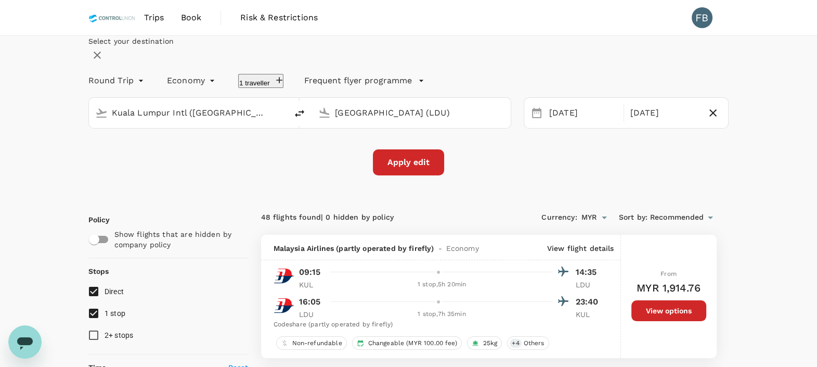
click at [420, 175] on button "Apply edit" at bounding box center [408, 162] width 71 height 26
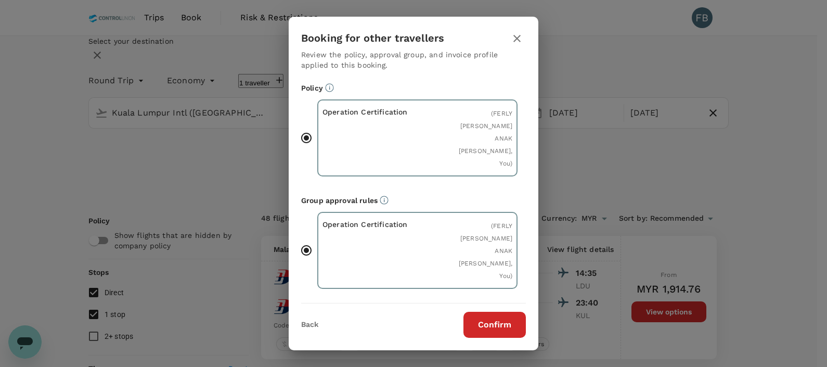
click at [481, 320] on button "Confirm" at bounding box center [494, 324] width 62 height 26
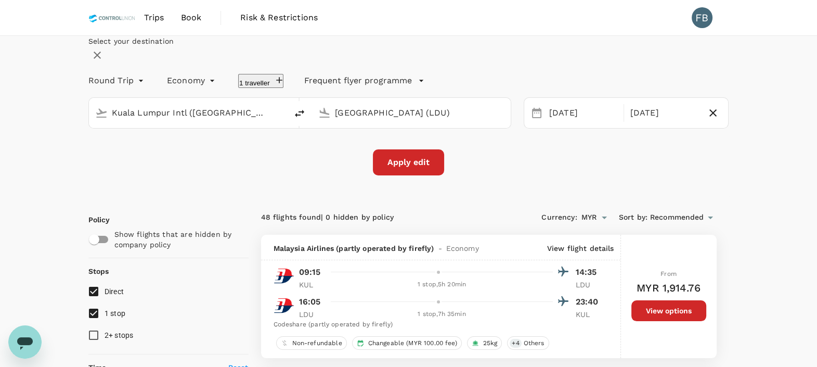
checkbox input "false"
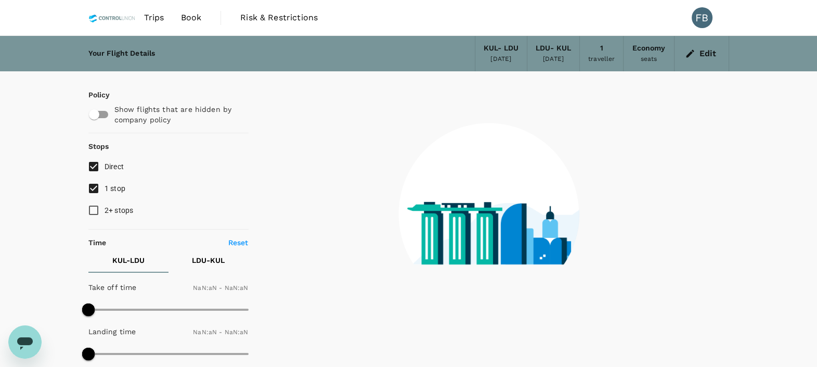
type input "1440"
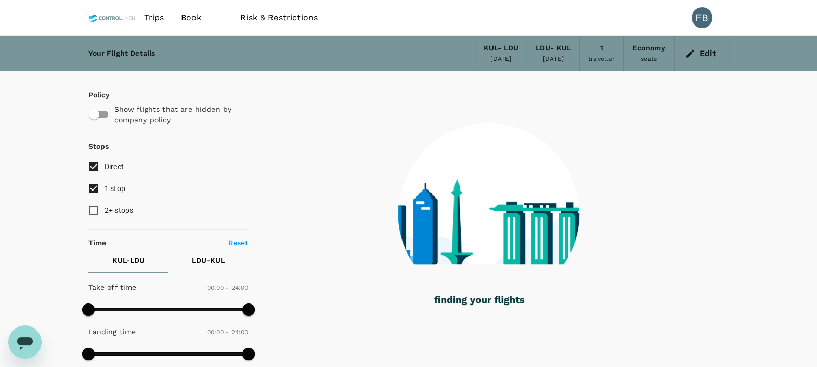
checkbox input "true"
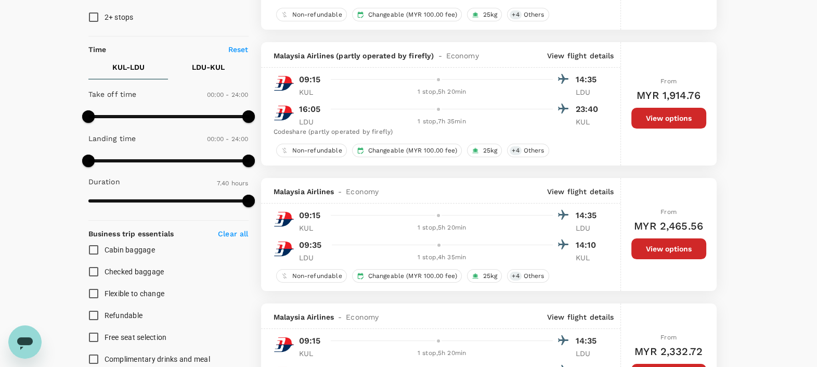
scroll to position [129, 0]
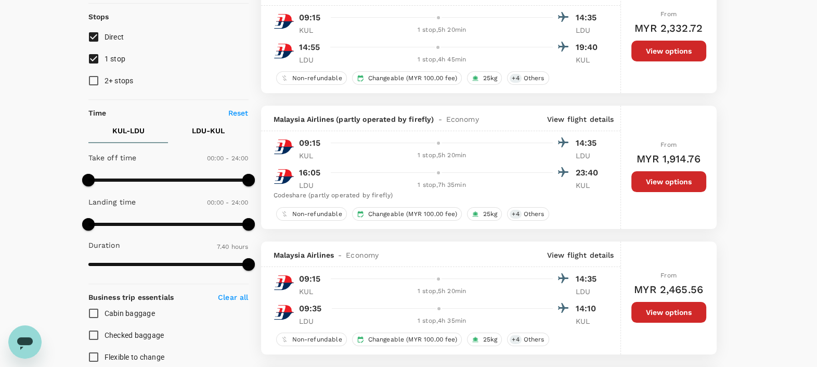
click at [207, 124] on button "LDU - KUL" at bounding box center [208, 130] width 80 height 25
drag, startPoint x: 86, startPoint y: 177, endPoint x: 200, endPoint y: 187, distance: 114.9
click at [200, 186] on span at bounding box center [202, 180] width 12 height 12
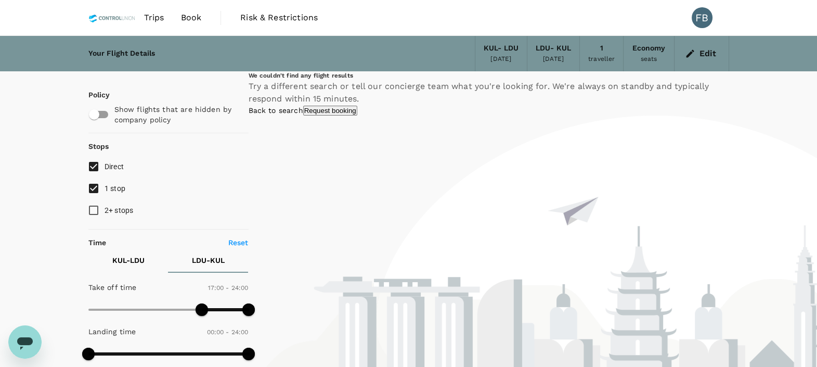
scroll to position [64, 0]
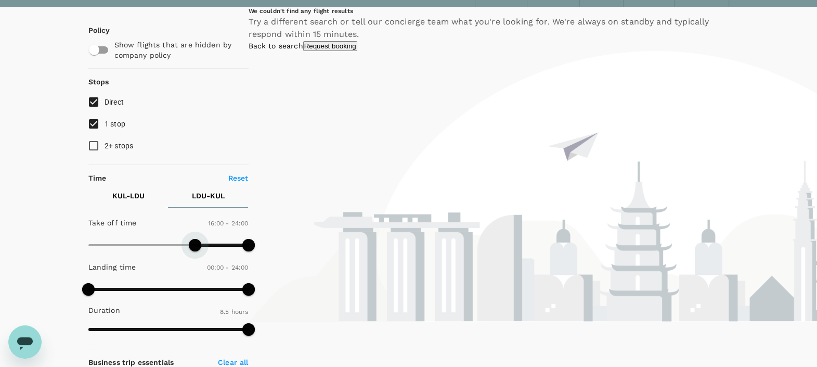
type input "930"
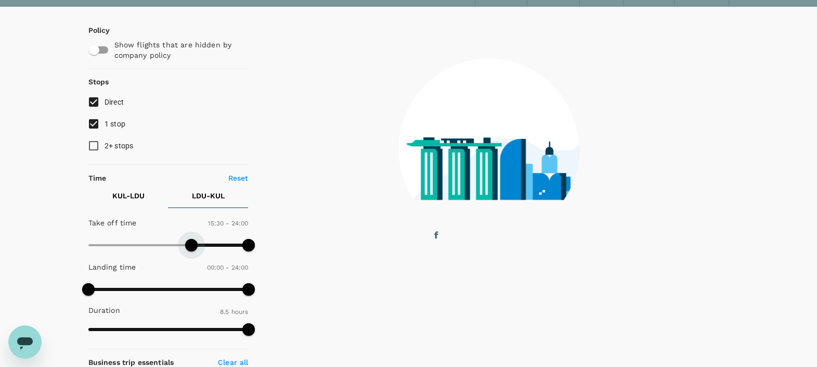
drag, startPoint x: 204, startPoint y: 243, endPoint x: 193, endPoint y: 243, distance: 10.9
click at [193, 243] on span at bounding box center [191, 245] width 12 height 12
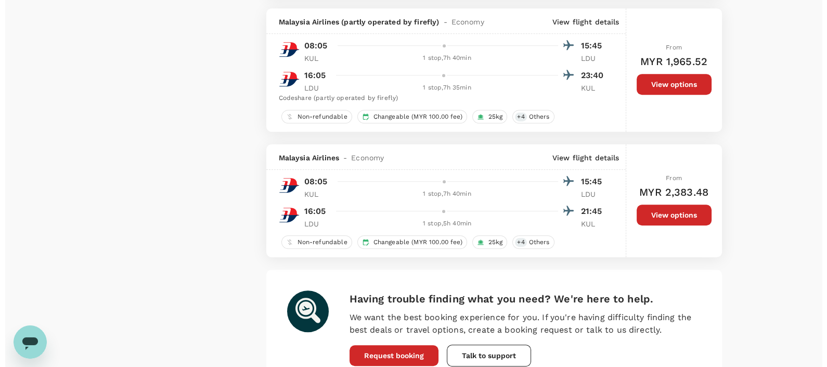
scroll to position [909, 0]
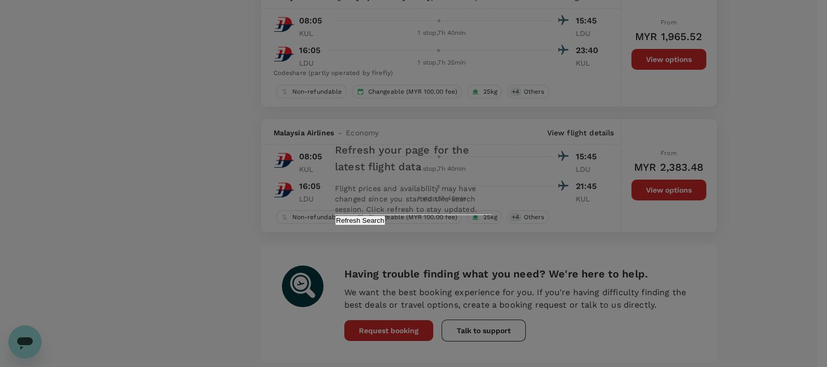
click at [385, 225] on button "Refresh Search" at bounding box center [360, 220] width 50 height 10
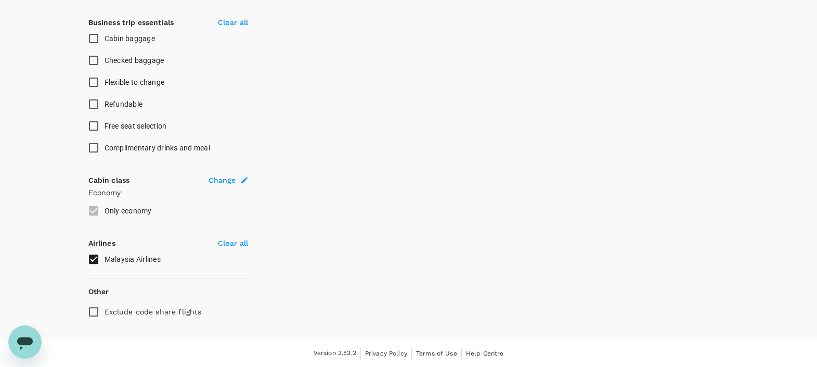
type input "0"
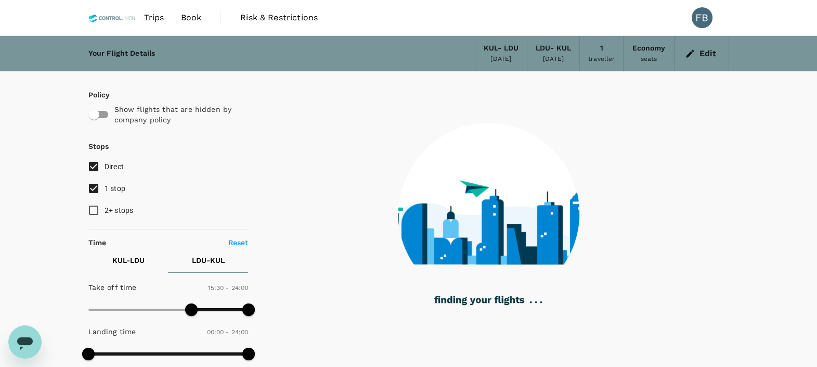
click at [719, 63] on div "Edit" at bounding box center [701, 53] width 55 height 35
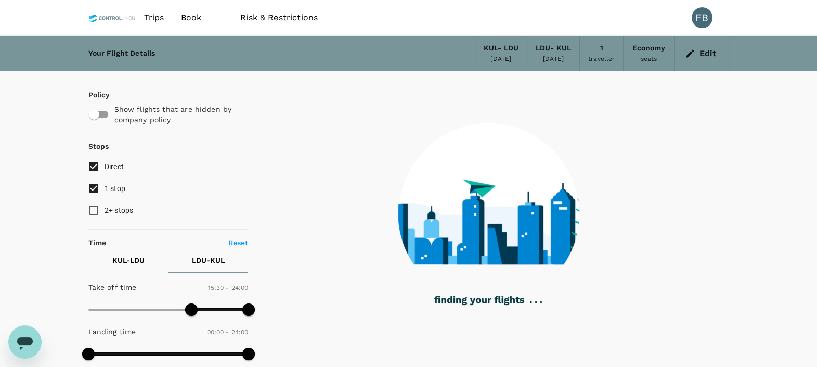
click at [714, 59] on button "Edit" at bounding box center [701, 53] width 37 height 17
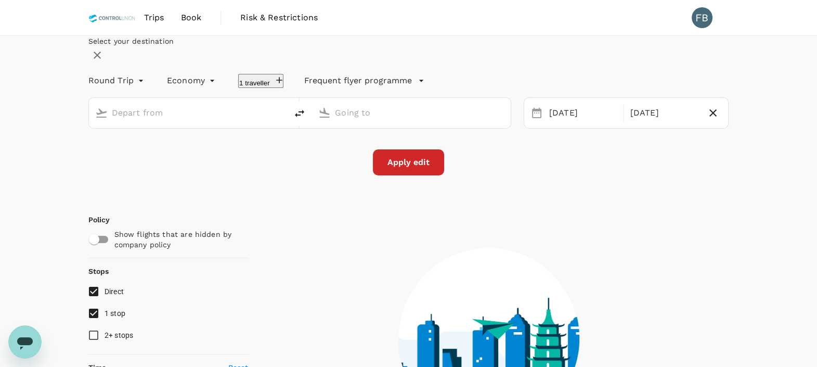
type input "Kuala Lumpur Intl ([GEOGRAPHIC_DATA])"
type input "[GEOGRAPHIC_DATA] (LDU)"
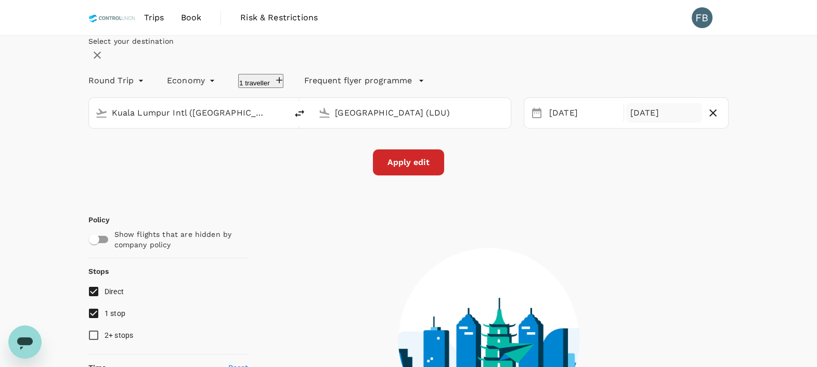
click at [630, 123] on div "[DATE]" at bounding box center [664, 113] width 76 height 20
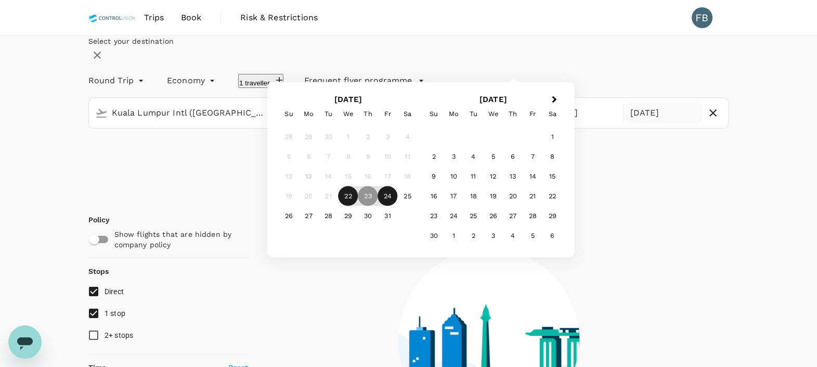
click at [398, 206] on div "24" at bounding box center [388, 196] width 20 height 20
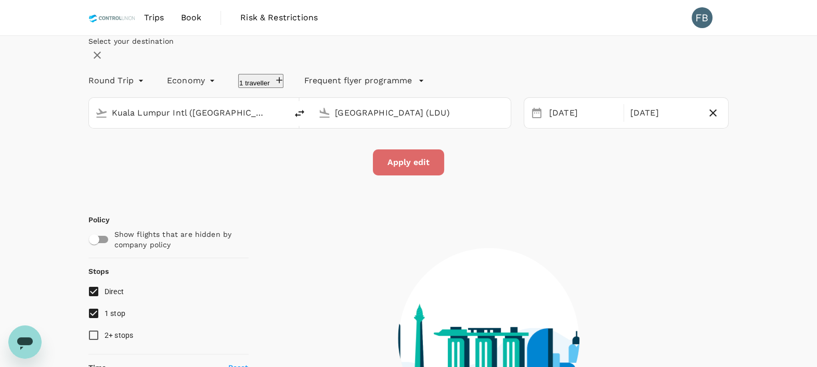
click at [418, 175] on button "Apply edit" at bounding box center [408, 162] width 71 height 26
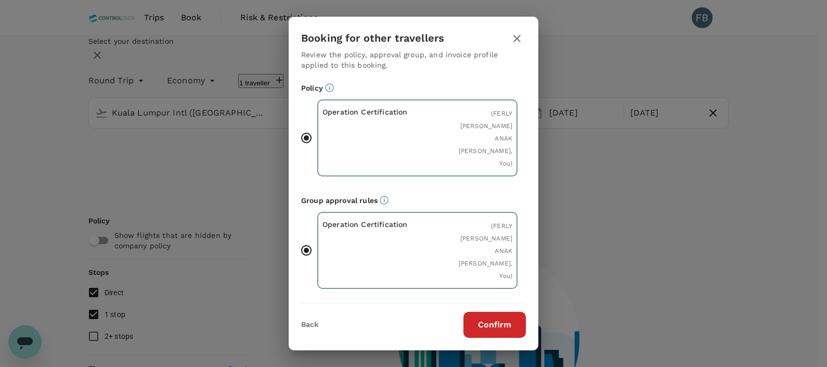
type input "485"
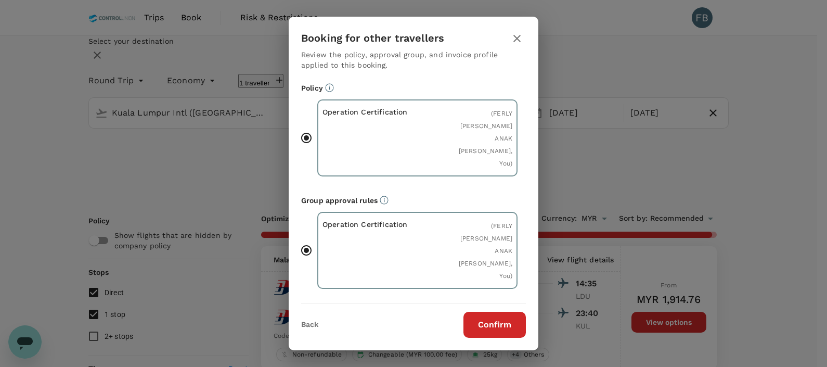
click at [496, 322] on button "Confirm" at bounding box center [494, 324] width 62 height 26
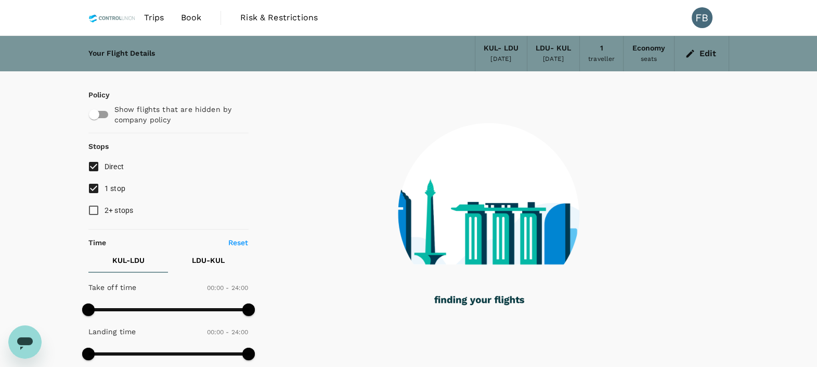
checkbox input "true"
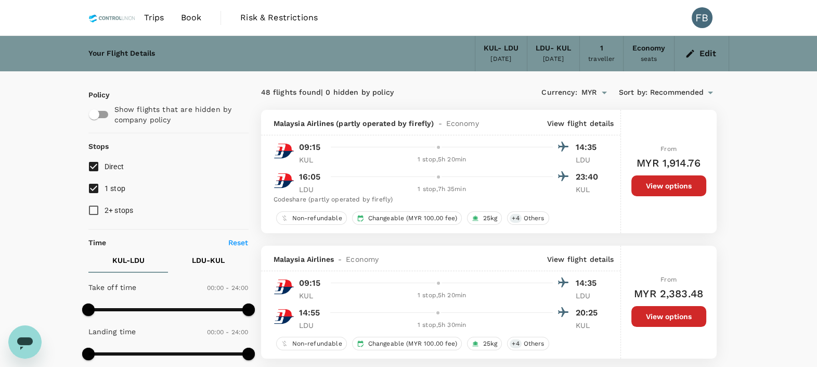
click at [211, 262] on p "LDU - KUL" at bounding box center [208, 260] width 33 height 10
type input "600"
drag, startPoint x: 96, startPoint y: 308, endPoint x: 154, endPoint y: 314, distance: 58.1
click at [154, 314] on span at bounding box center [155, 309] width 12 height 12
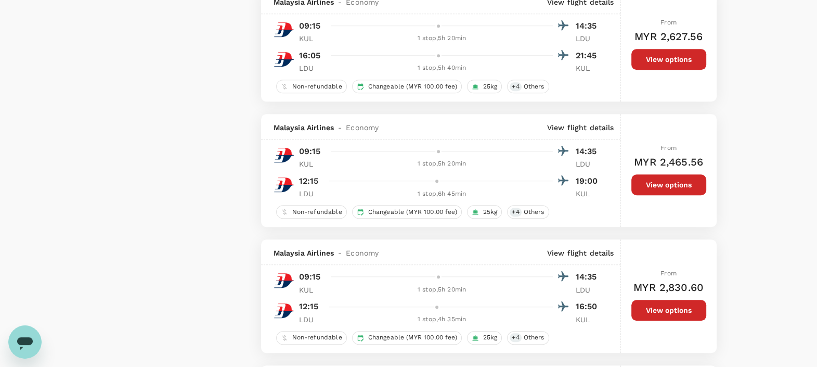
scroll to position [909, 0]
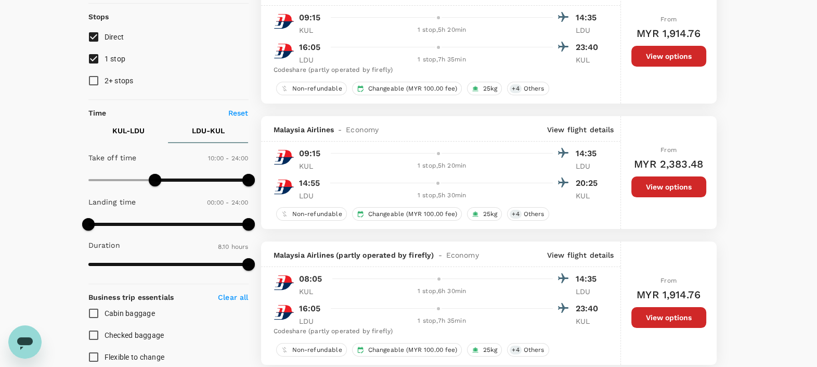
scroll to position [0, 0]
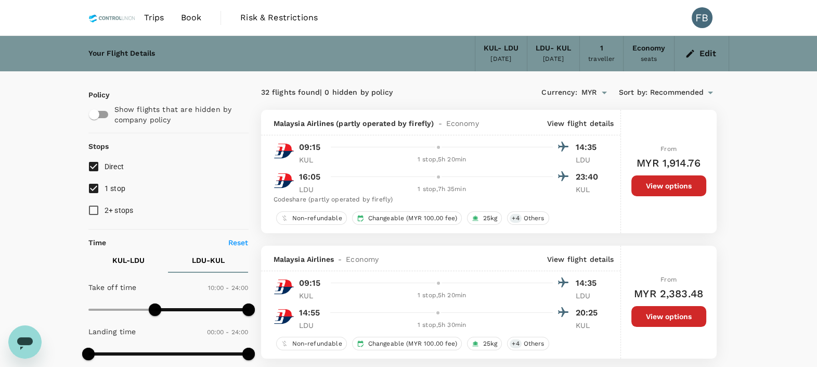
click at [163, 15] on span "Trips" at bounding box center [154, 17] width 20 height 12
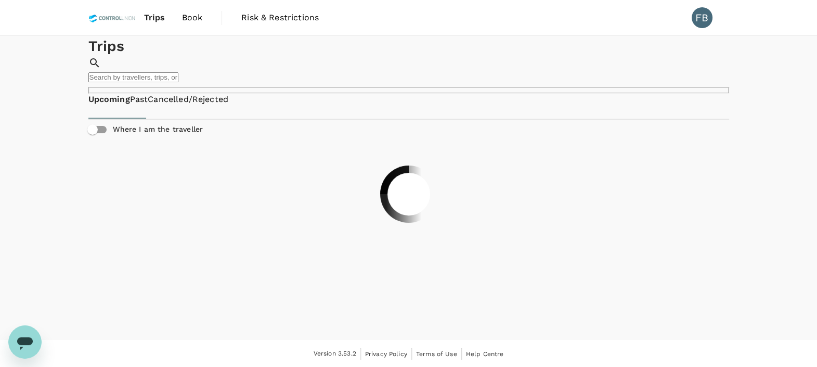
click at [191, 18] on span "Book" at bounding box center [192, 17] width 21 height 12
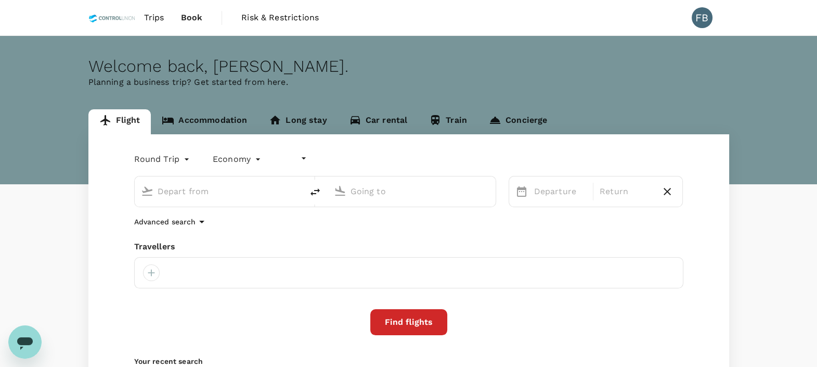
type input "undefined, undefined (any)"
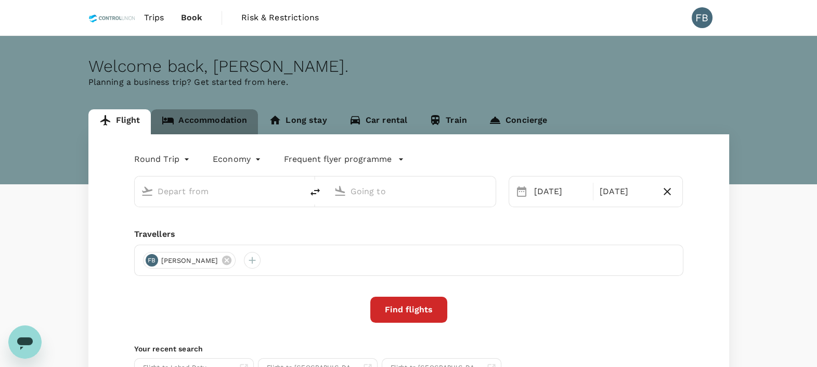
click at [193, 115] on link "Accommodation" at bounding box center [204, 121] width 107 height 25
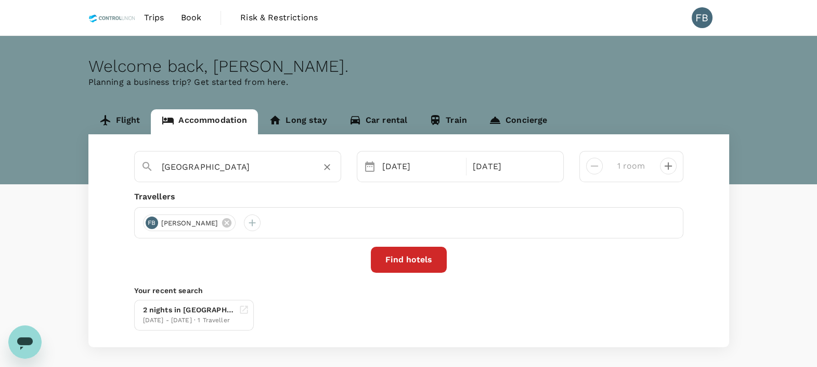
click at [298, 166] on input "[GEOGRAPHIC_DATA]" at bounding box center [234, 167] width 144 height 16
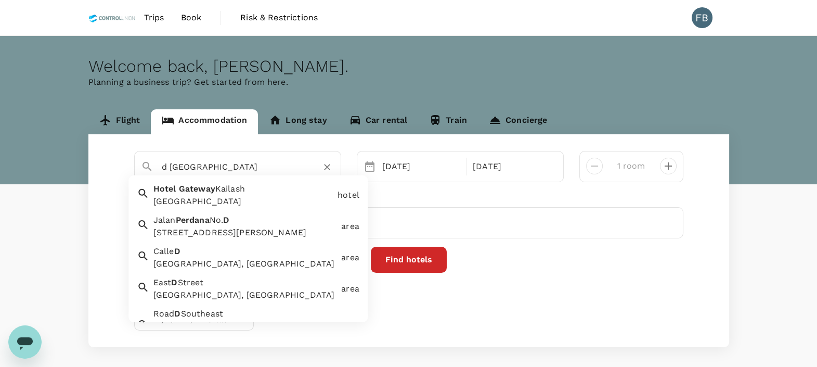
type input "[GEOGRAPHIC_DATA]"
click at [55, 235] on div "Flight Accommodation Long stay Car rental Train Concierge [GEOGRAPHIC_DATA] [GE…" at bounding box center [408, 228] width 817 height 238
